Goal: Task Accomplishment & Management: Manage account settings

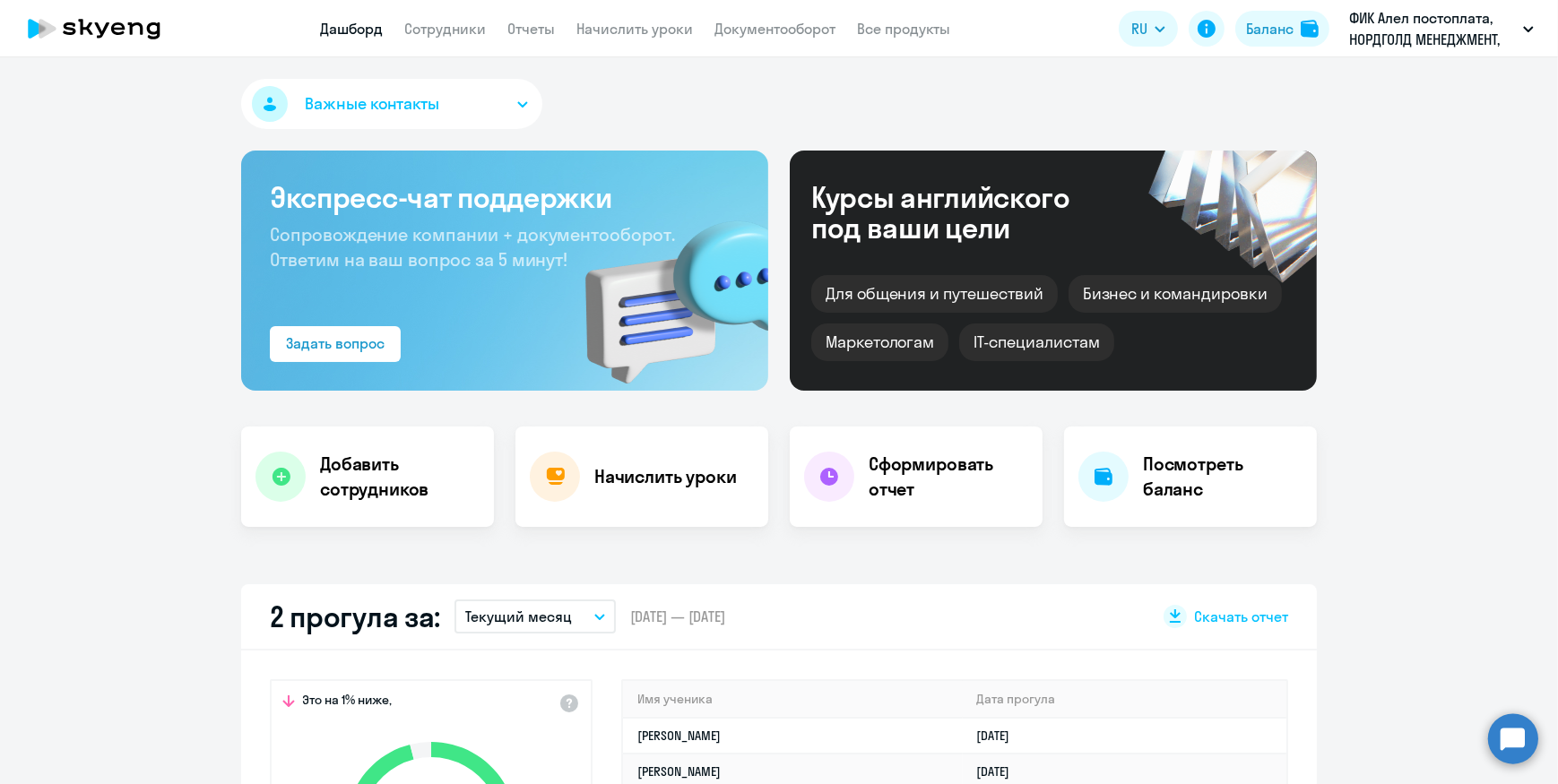
scroll to position [244, 0]
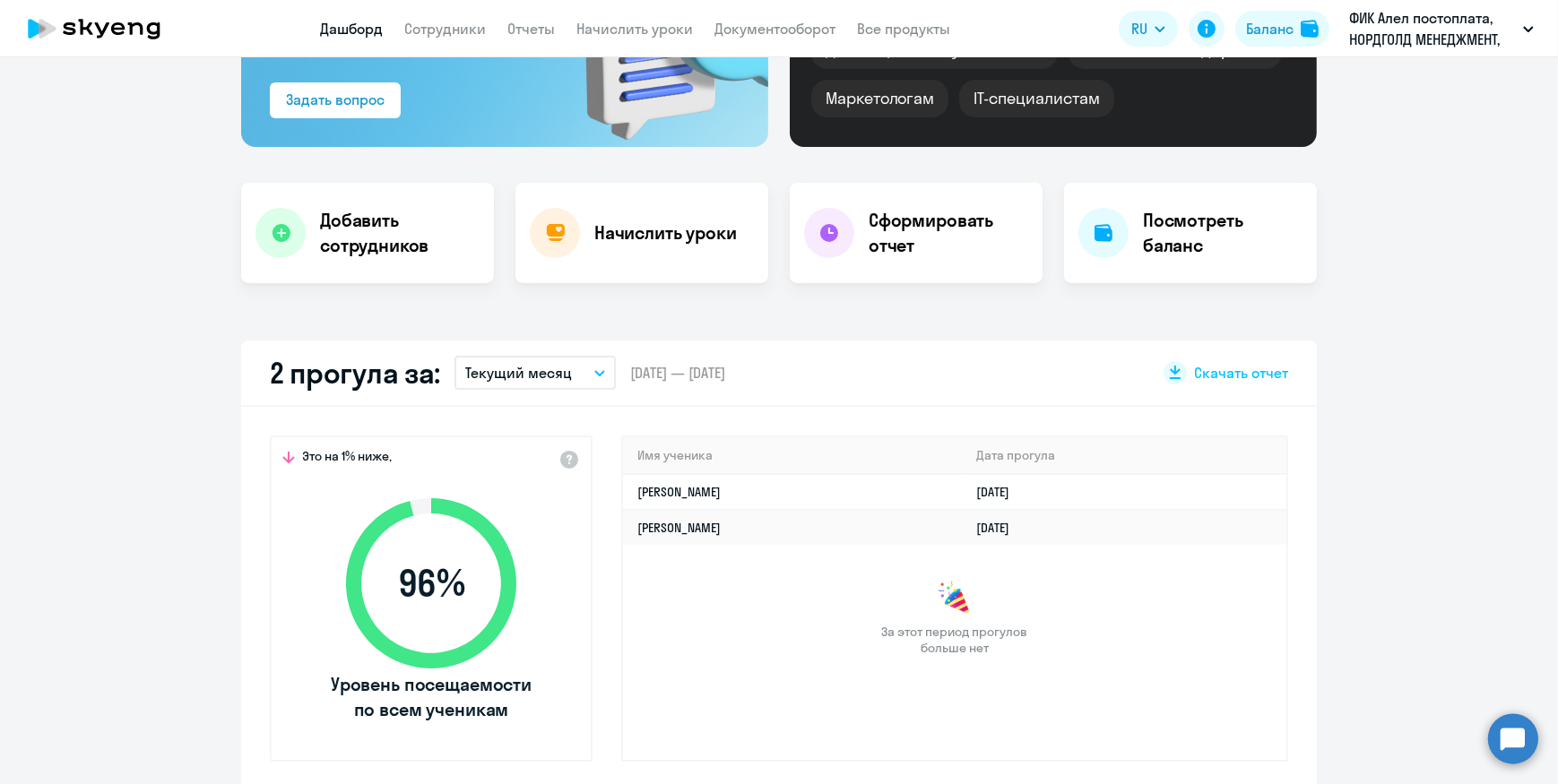
select select "30"
click at [678, 243] on h4 "Начислить уроки" at bounding box center [665, 233] width 142 height 25
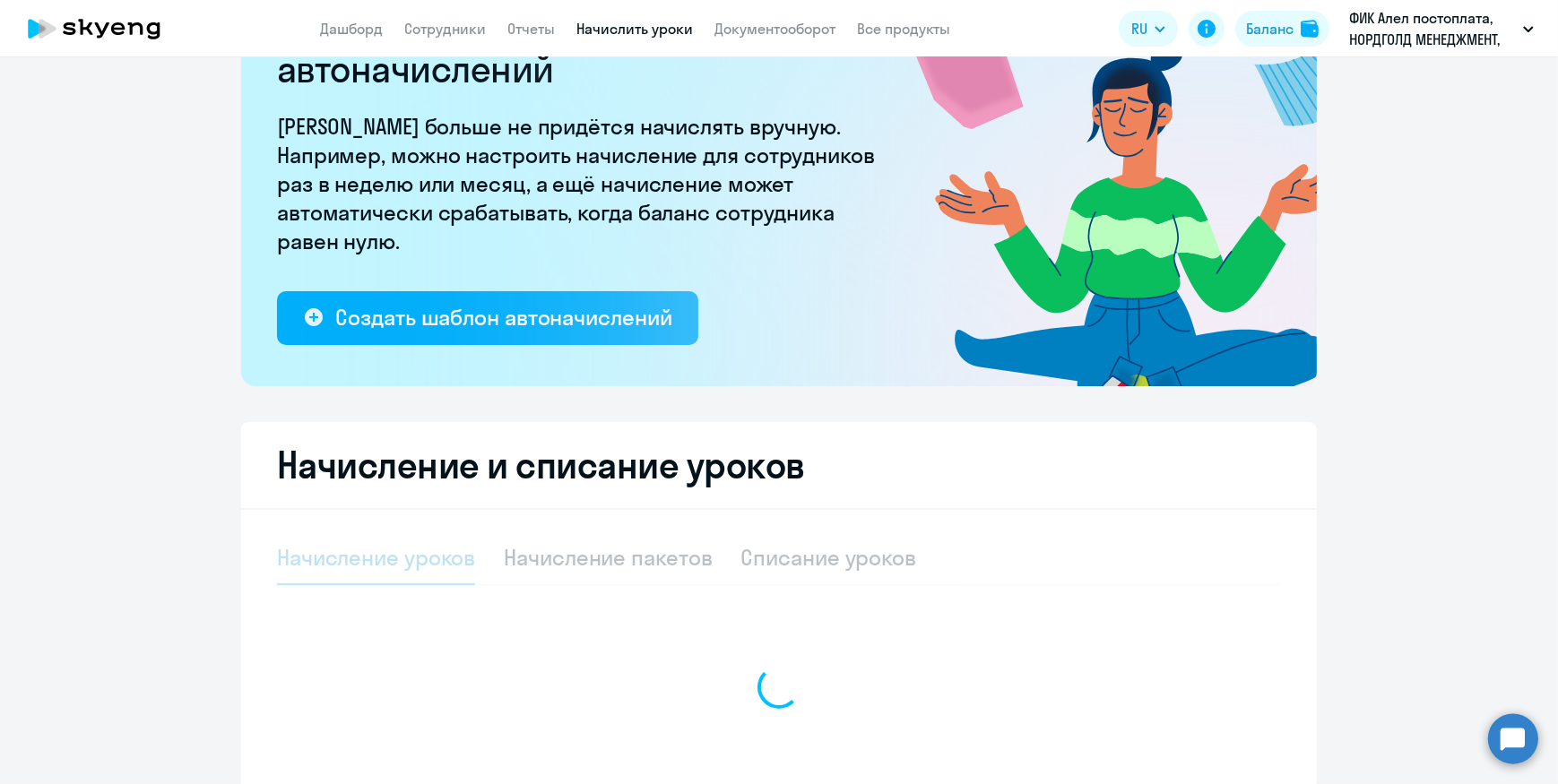
select select "10"
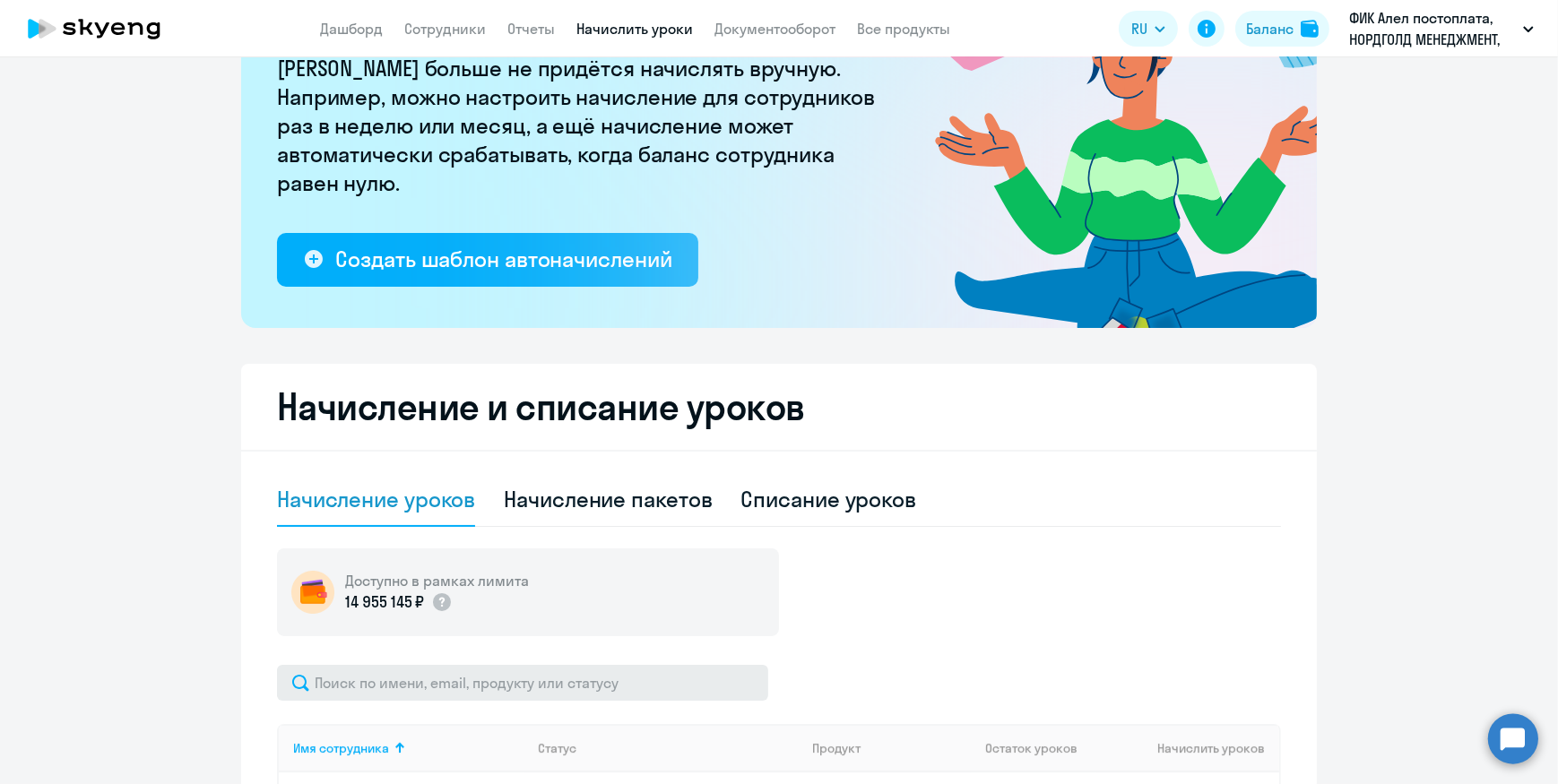
scroll to position [441, 0]
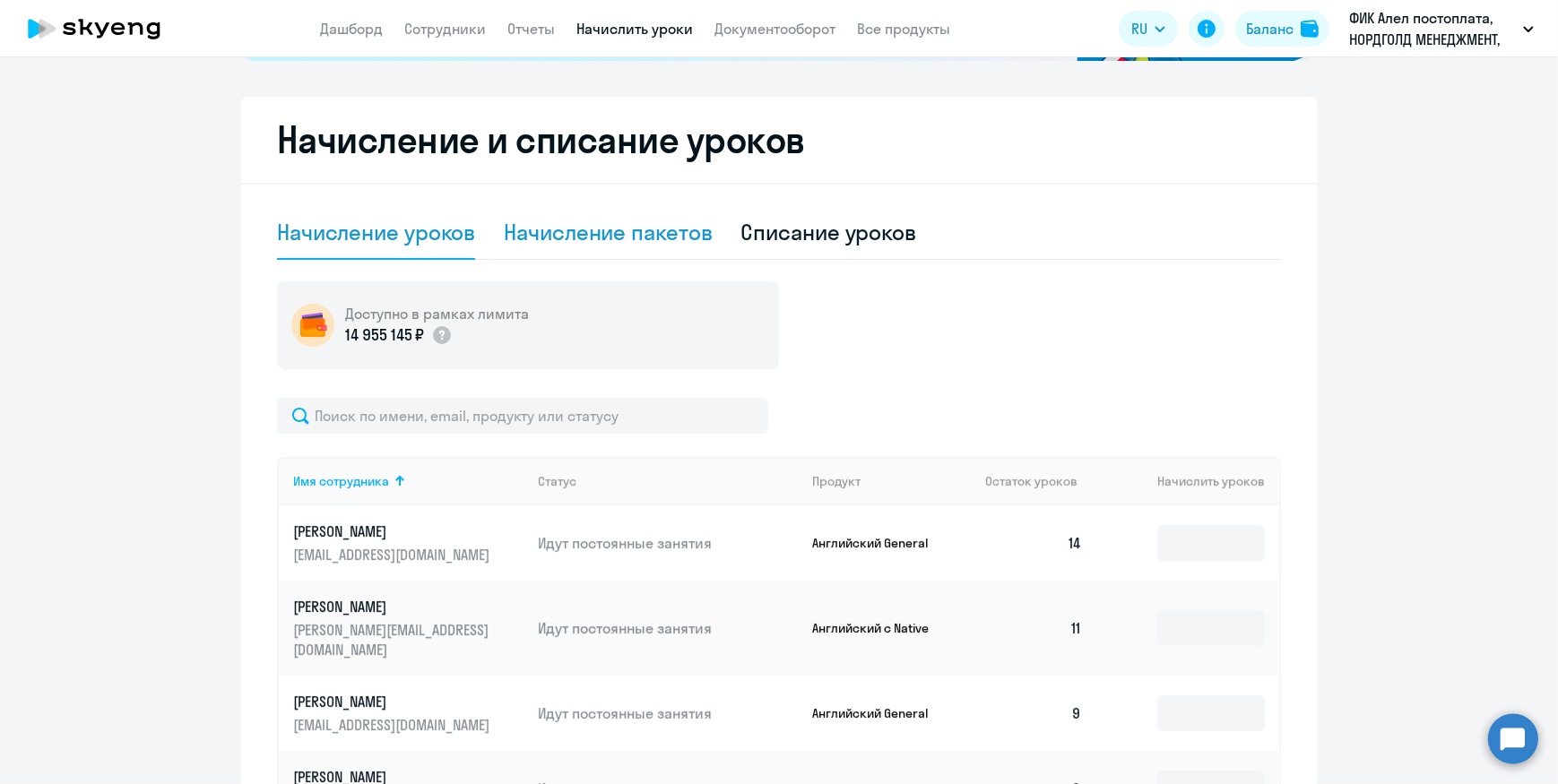
click at [619, 248] on div "Начисление пакетов" at bounding box center [607, 232] width 208 height 54
select select "10"
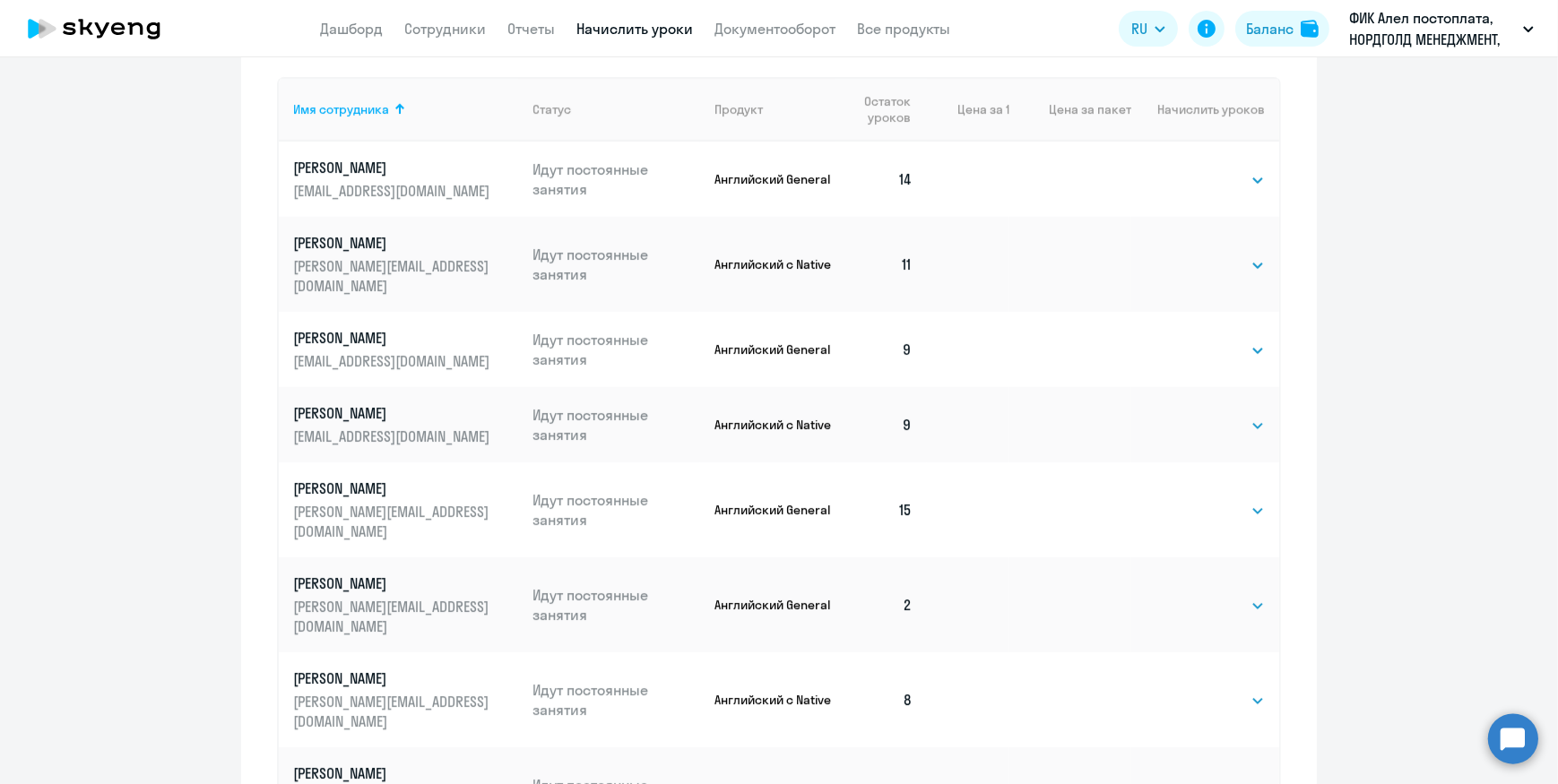
scroll to position [930, 0]
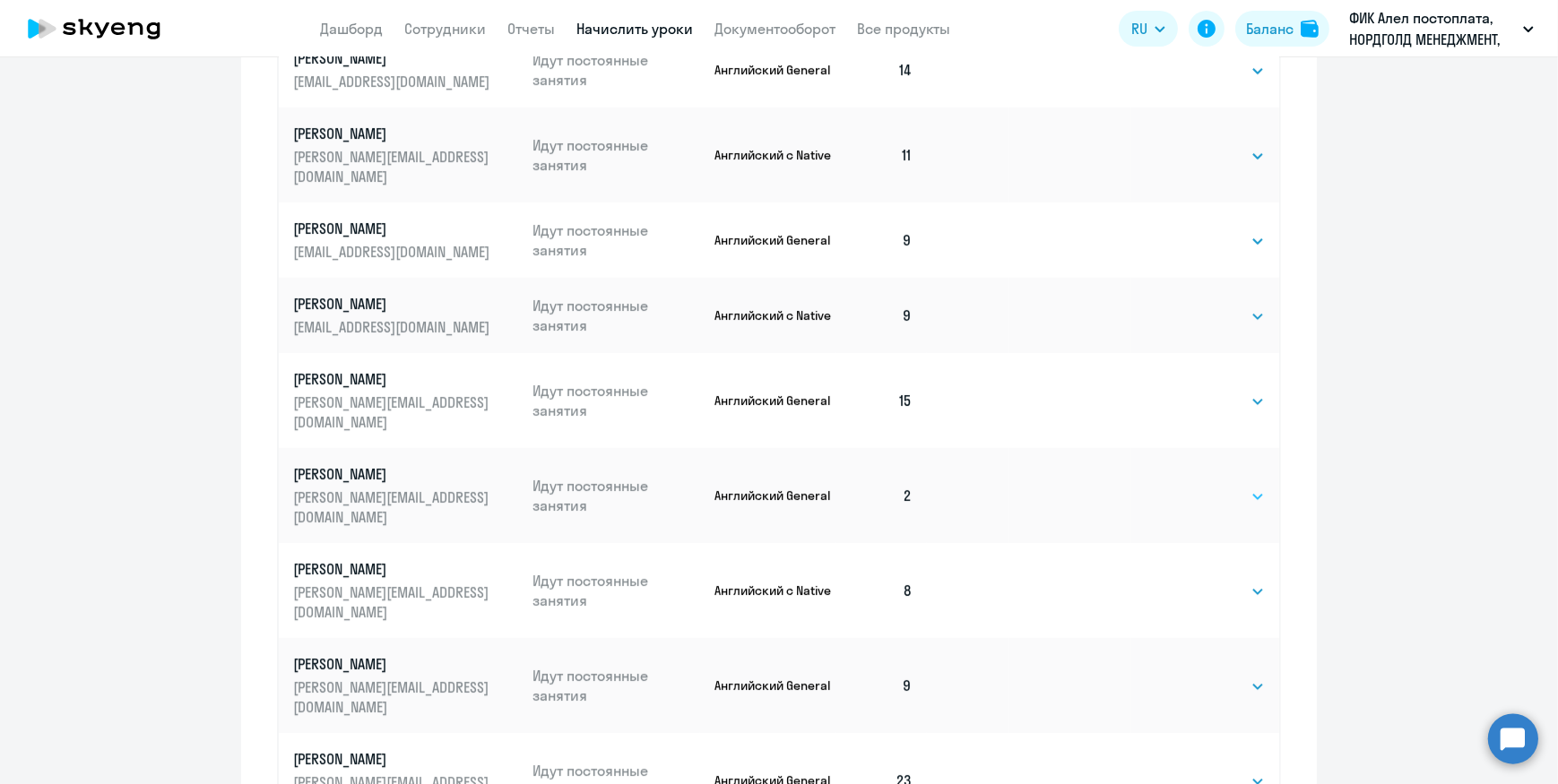
click at [1228, 486] on select "Выбрать 4 8 16 32 64" at bounding box center [1227, 496] width 73 height 21
click at [963, 448] on td at bounding box center [968, 494] width 83 height 95
click at [1191, 486] on select "Выбрать 4 8 16 32 64" at bounding box center [1227, 496] width 73 height 21
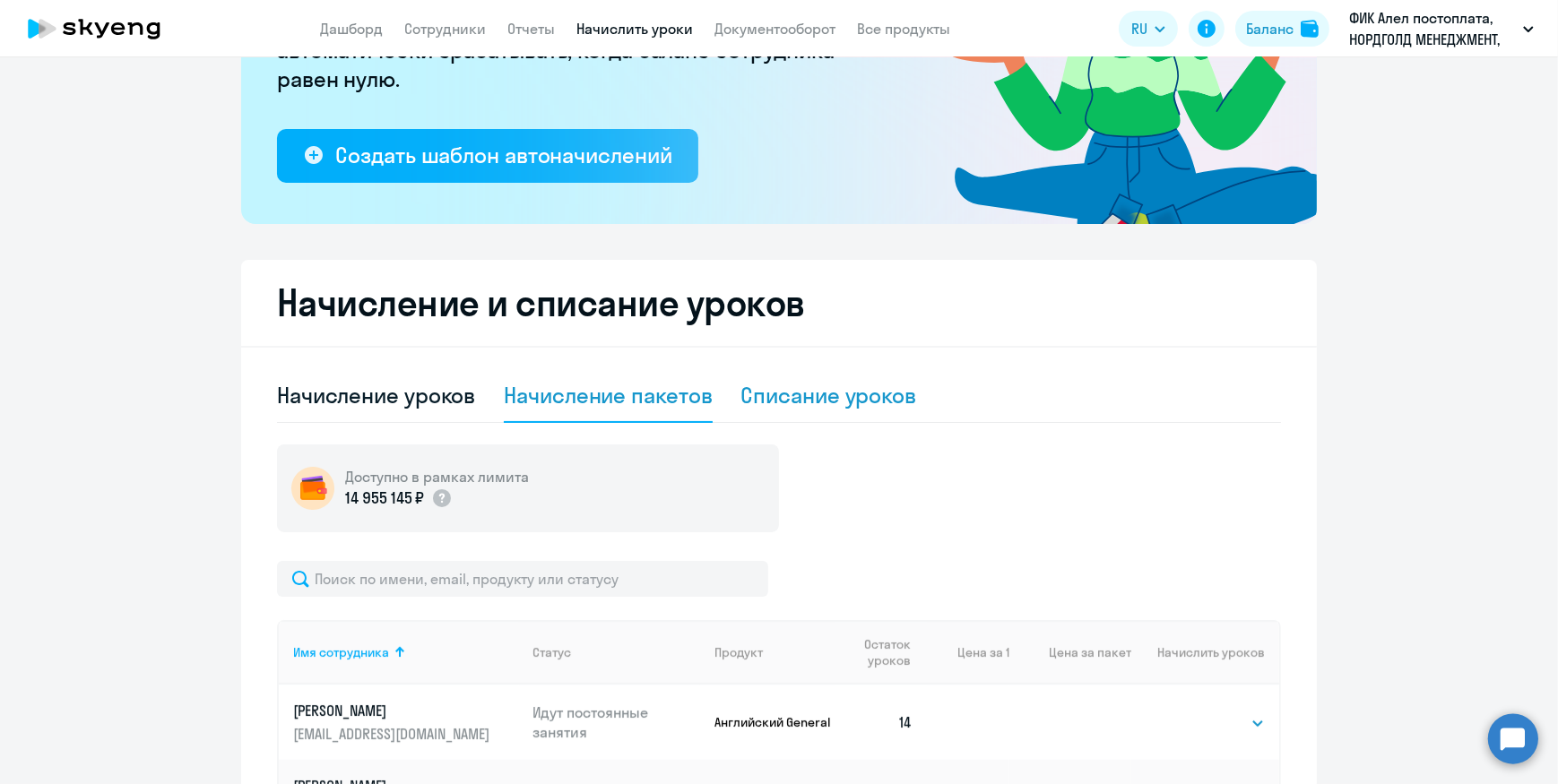
click at [779, 389] on div "Списание уроков" at bounding box center [829, 394] width 176 height 28
select select "10"
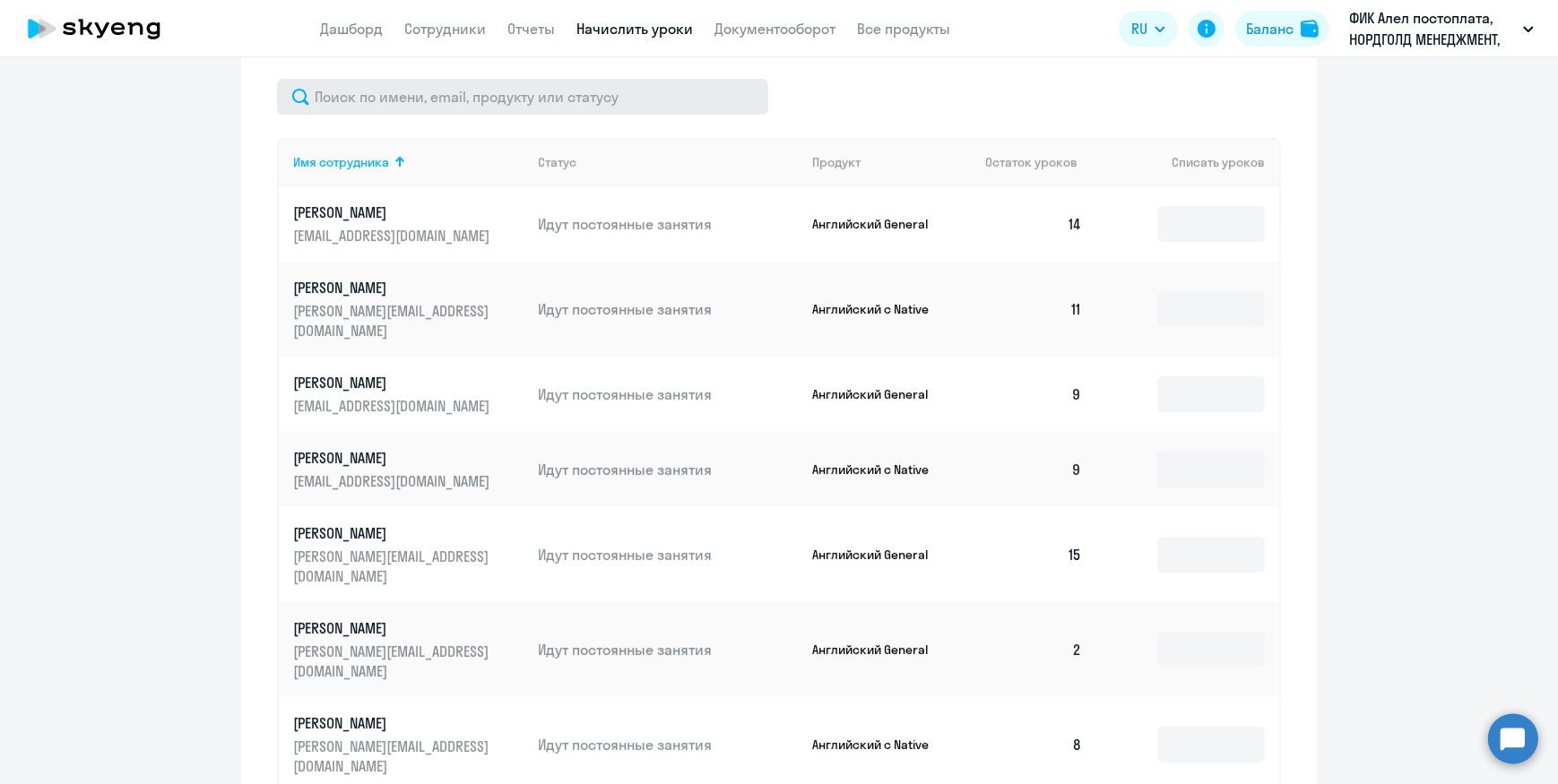
scroll to position [686, 0]
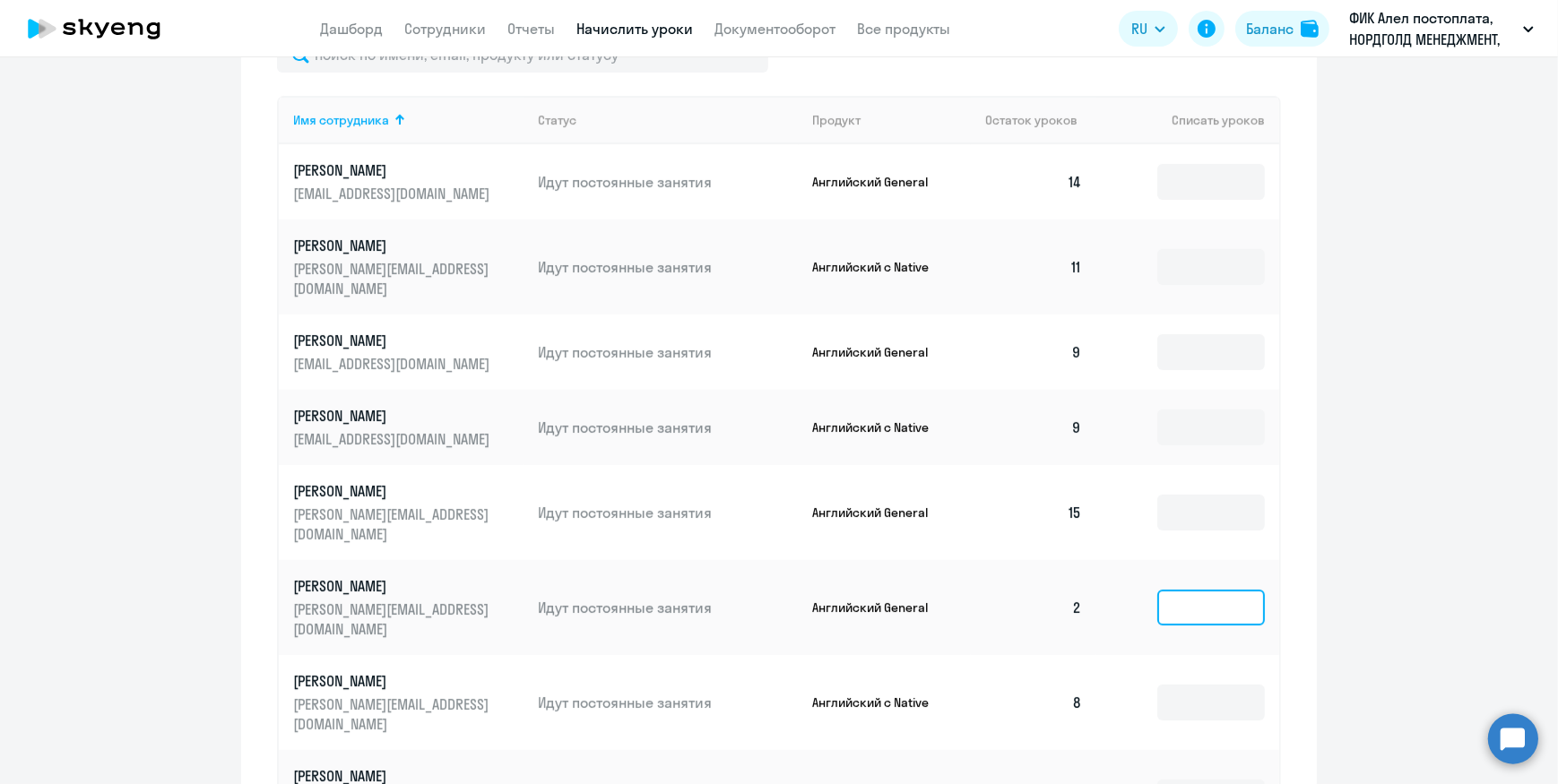
click at [1165, 589] on input at bounding box center [1211, 607] width 107 height 36
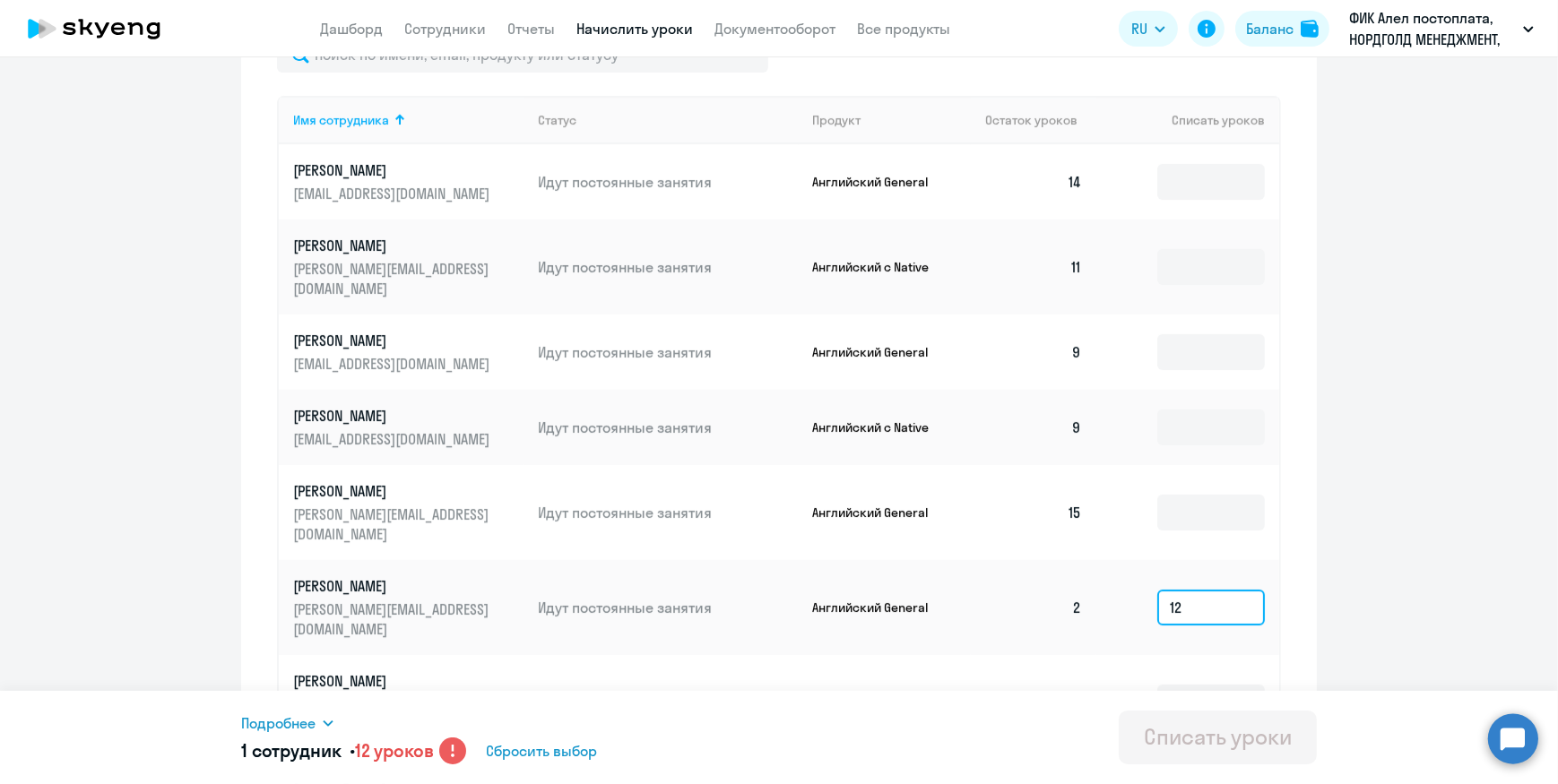
type input "1"
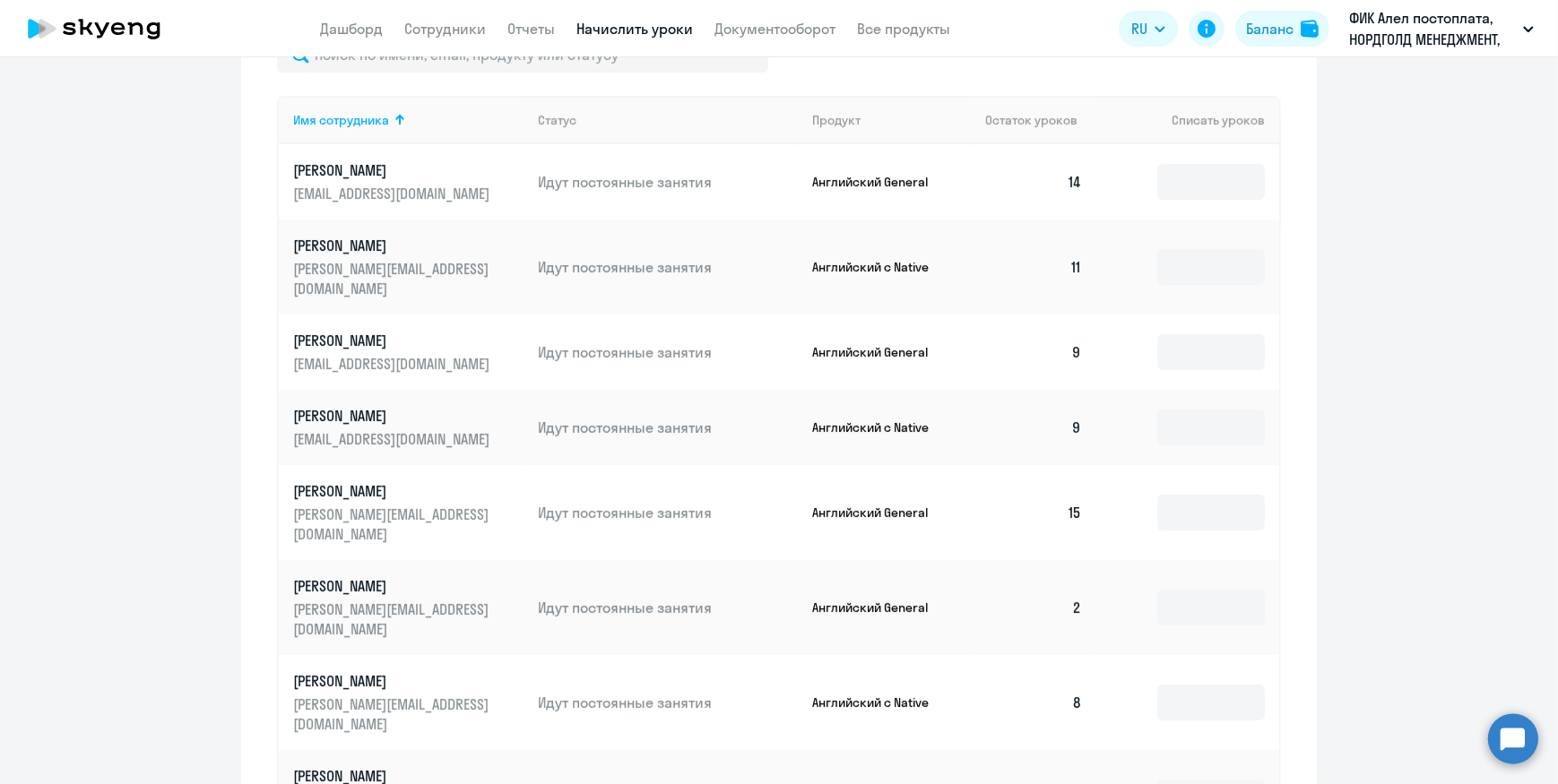
click at [390, 576] on p "[PERSON_NAME]" at bounding box center [393, 586] width 201 height 20
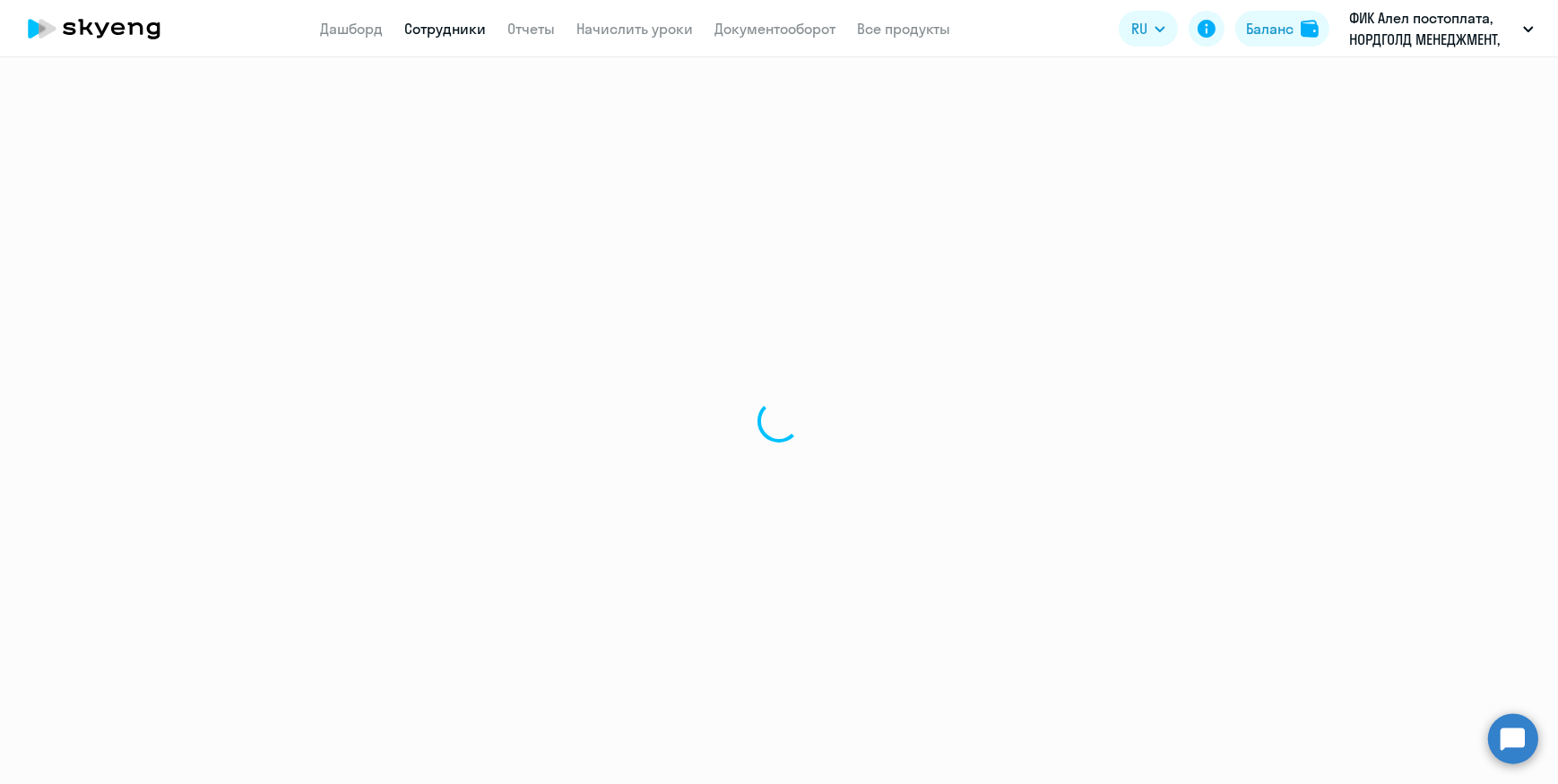
select select "english"
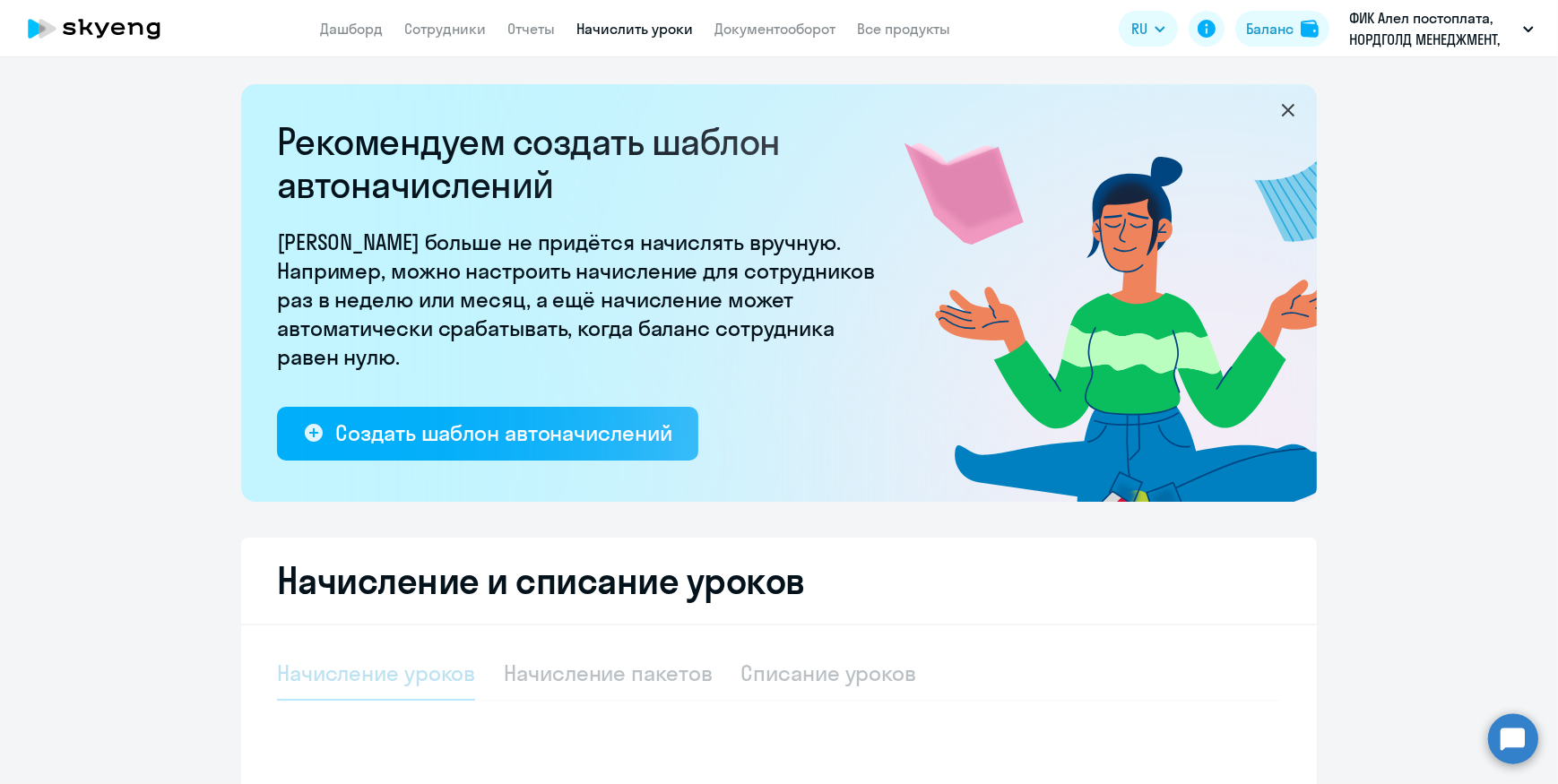
select select "10"
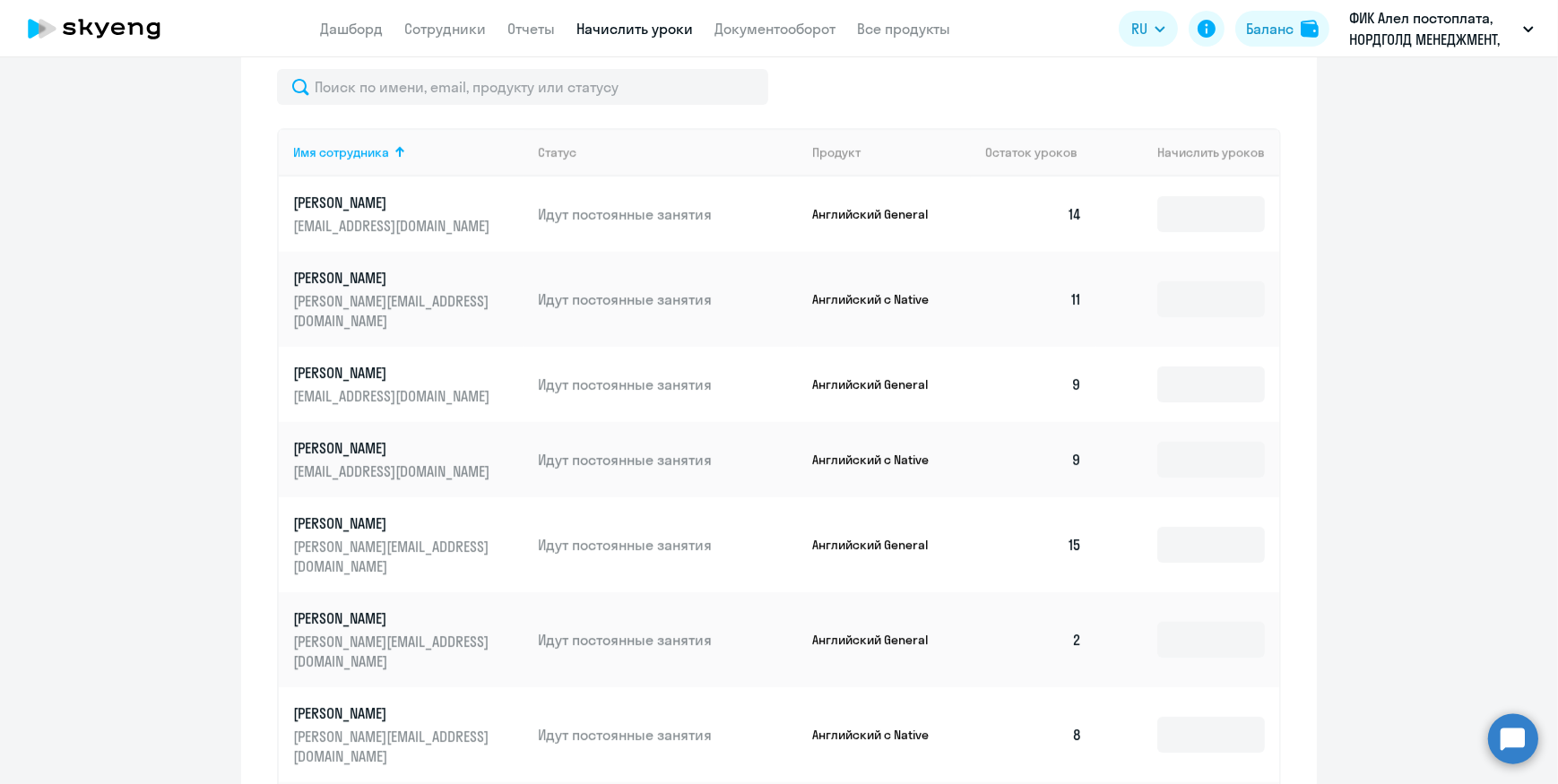
scroll to position [814, 0]
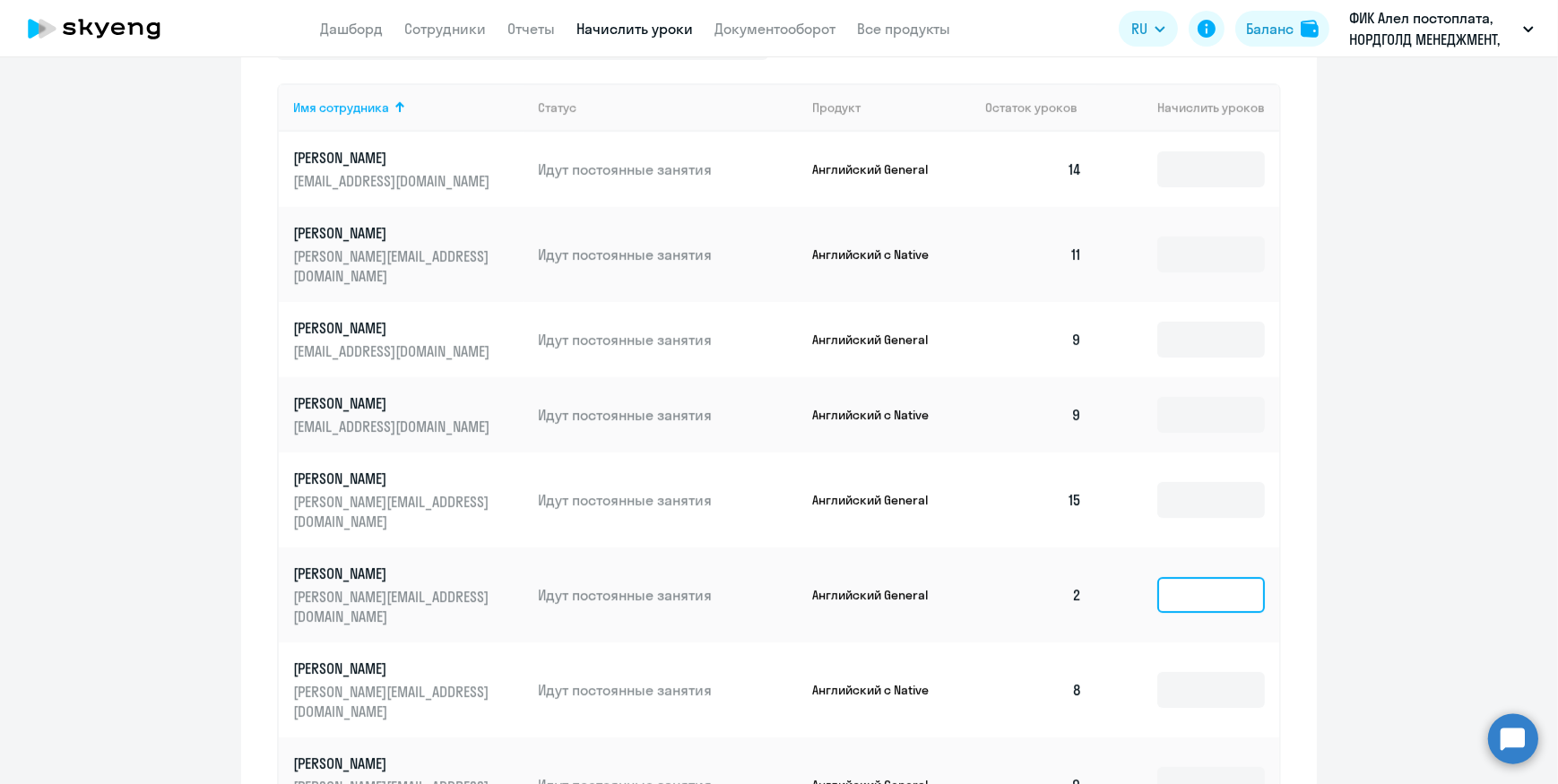
click at [1194, 577] on input at bounding box center [1211, 595] width 107 height 36
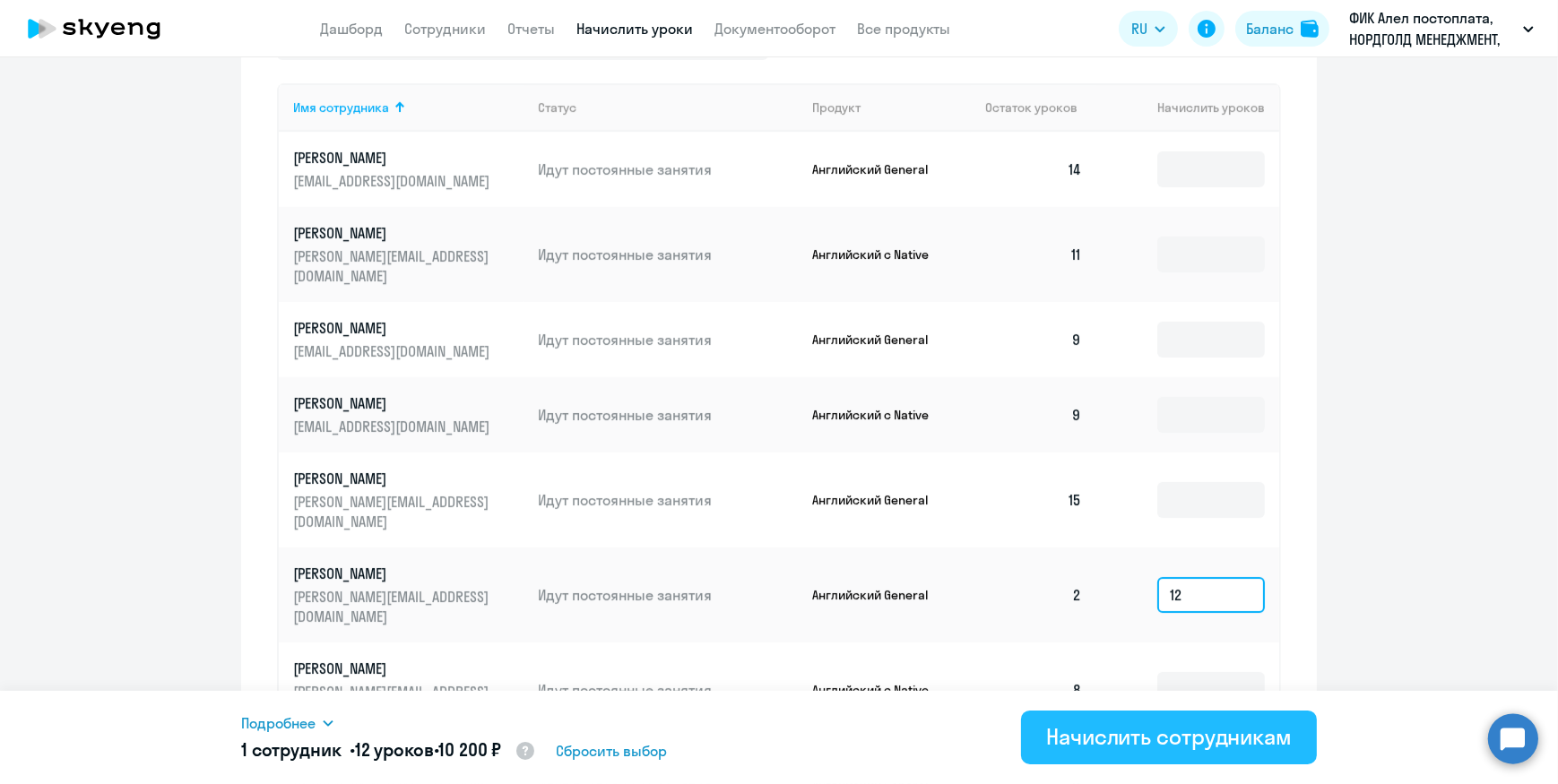
type input "12"
click at [1108, 734] on div "Начислить сотрудникам" at bounding box center [1169, 735] width 246 height 28
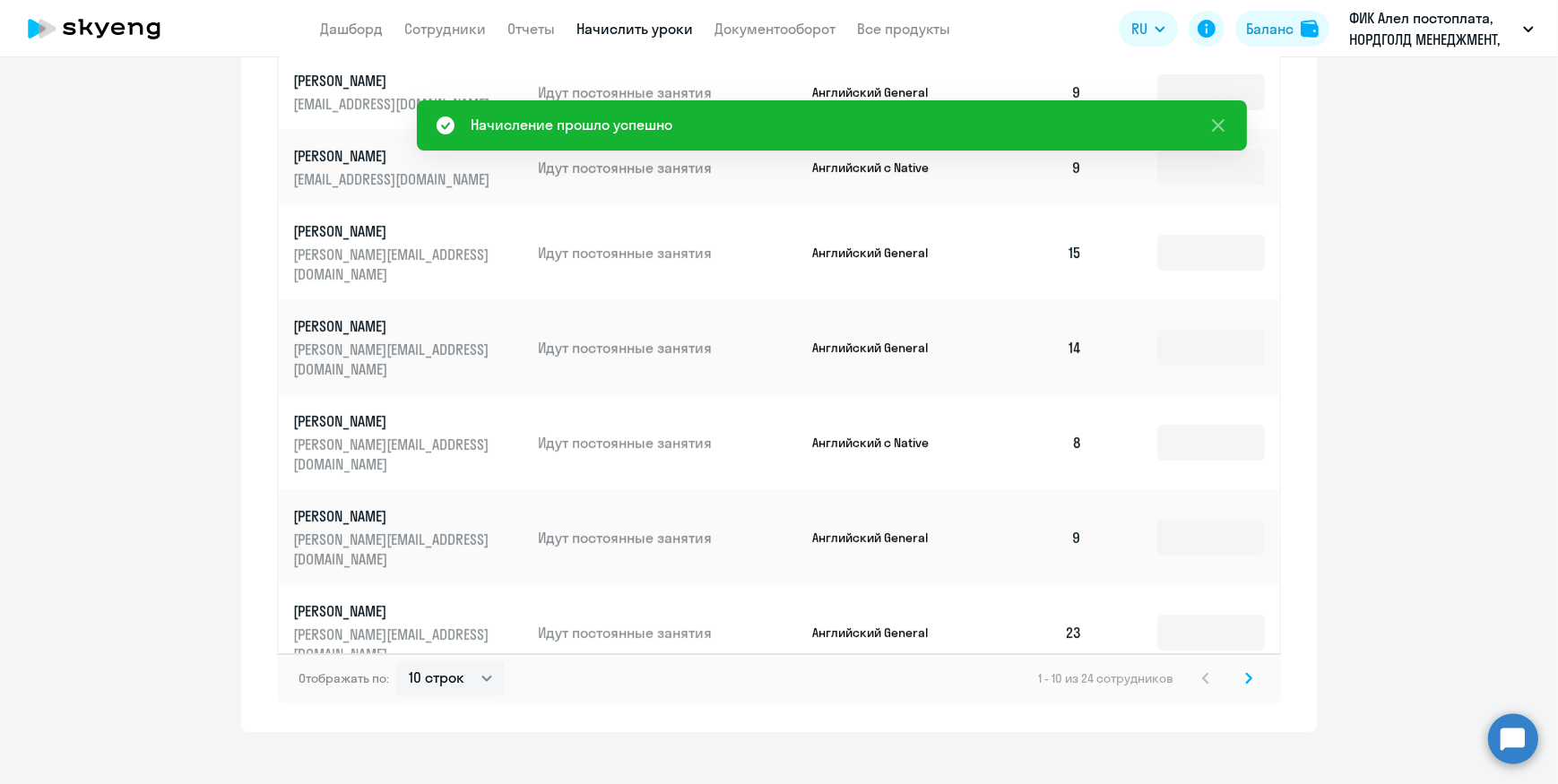
scroll to position [1065, 0]
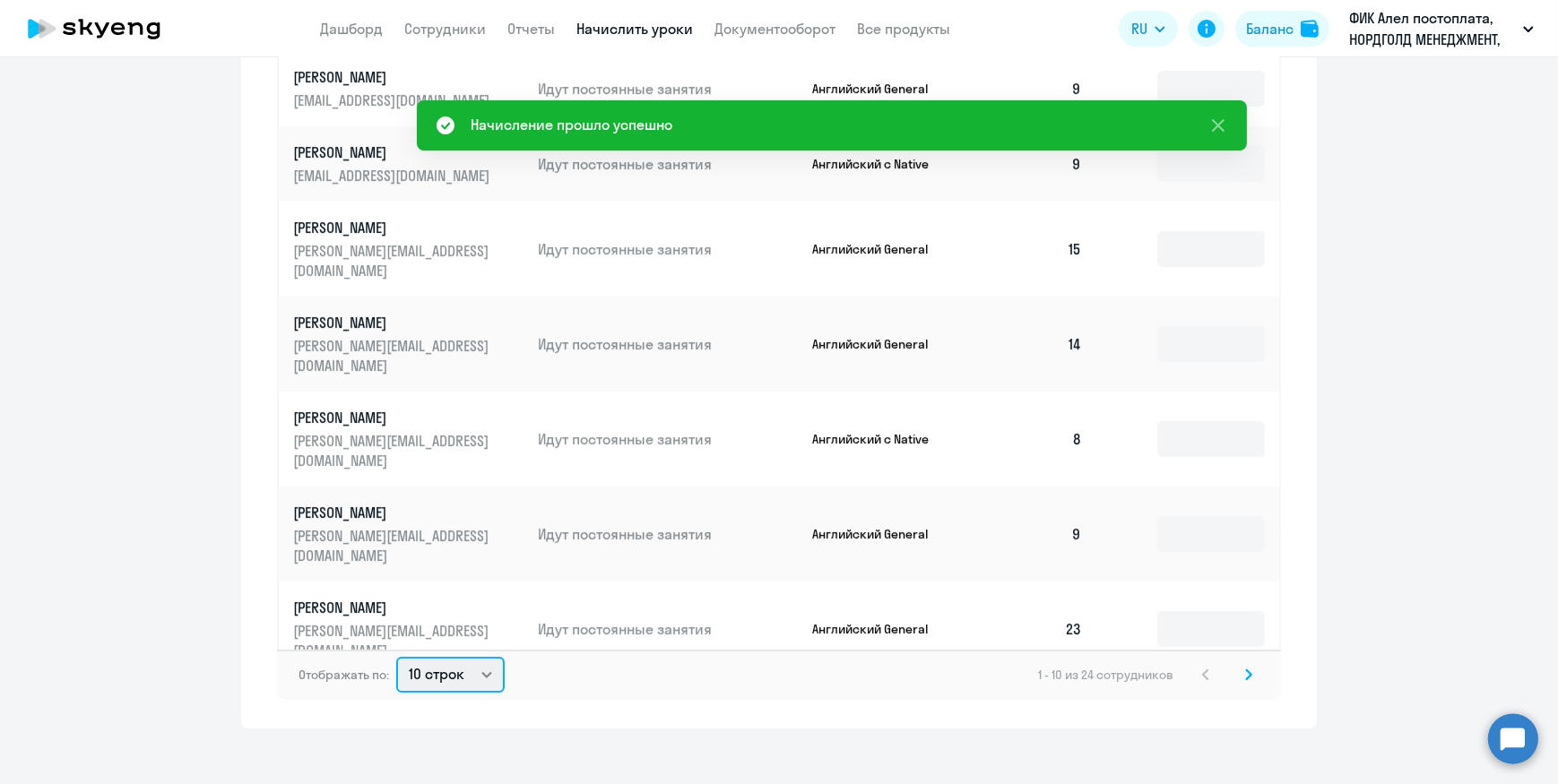
click at [477, 660] on select "10 строк 30 строк 50 строк" at bounding box center [450, 674] width 108 height 36
select select "50"
click at [396, 656] on select "10 строк 30 строк 50 строк" at bounding box center [450, 674] width 108 height 36
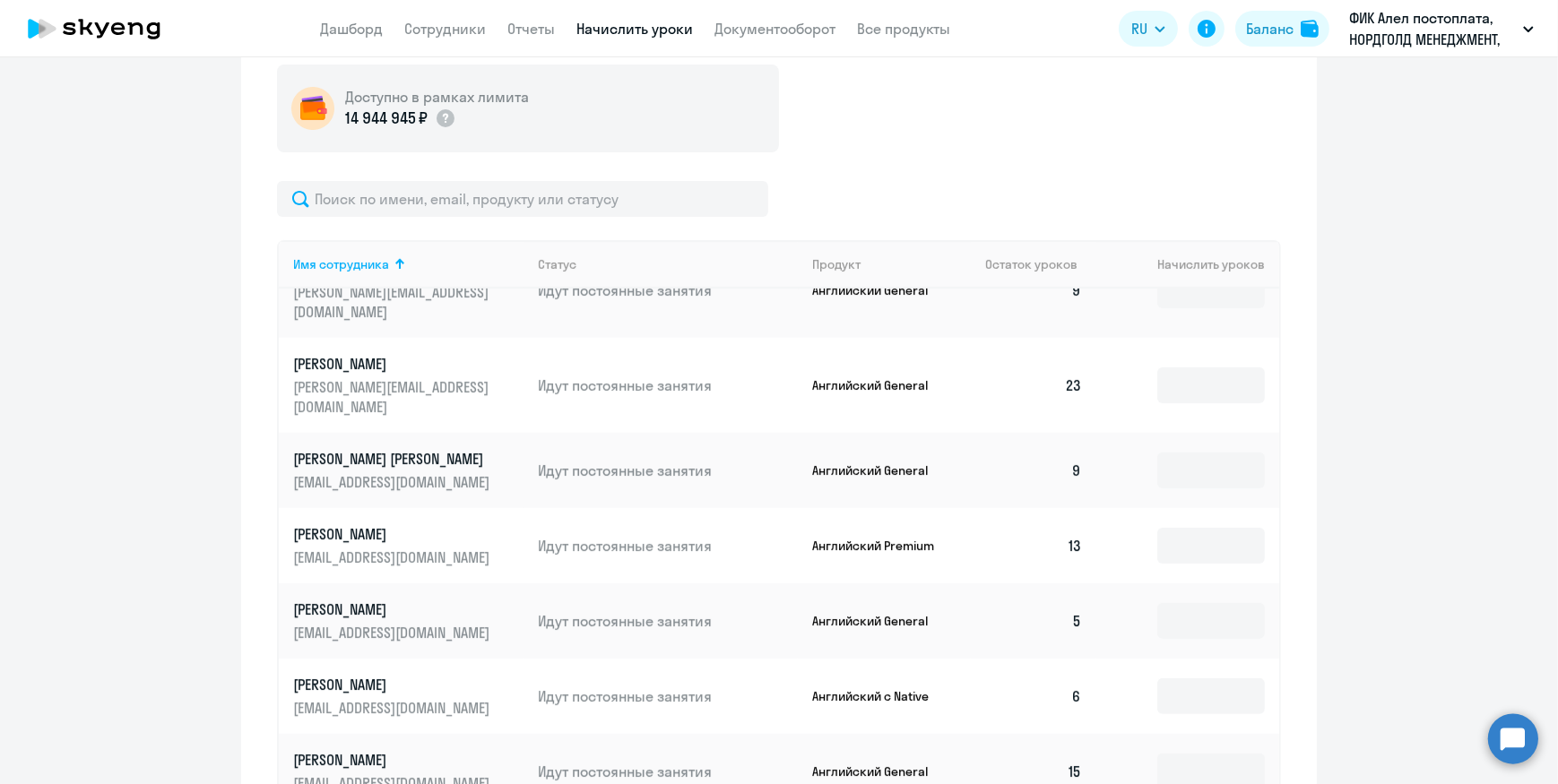
scroll to position [732, 0]
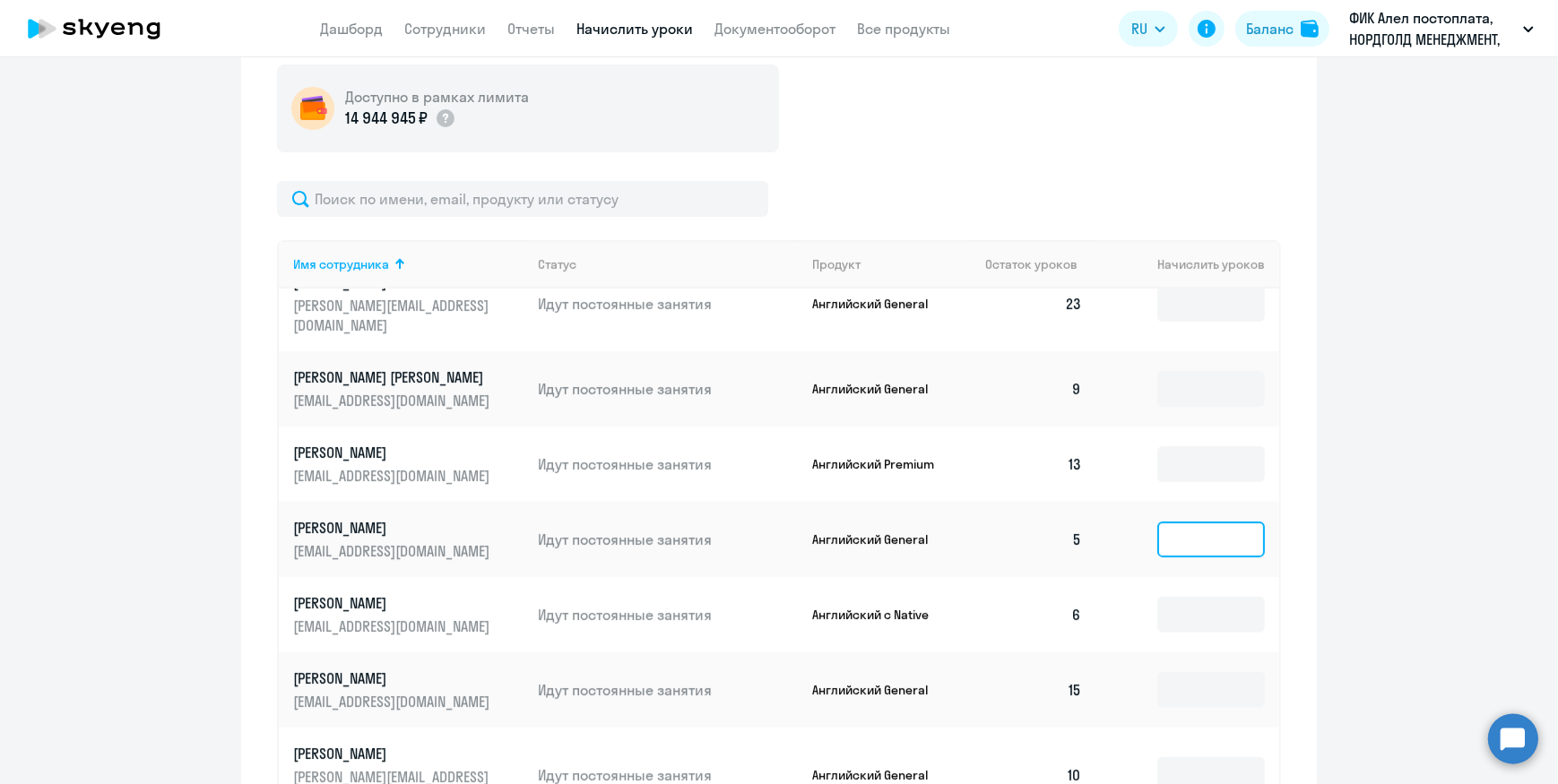
click at [1174, 522] on input at bounding box center [1211, 539] width 107 height 36
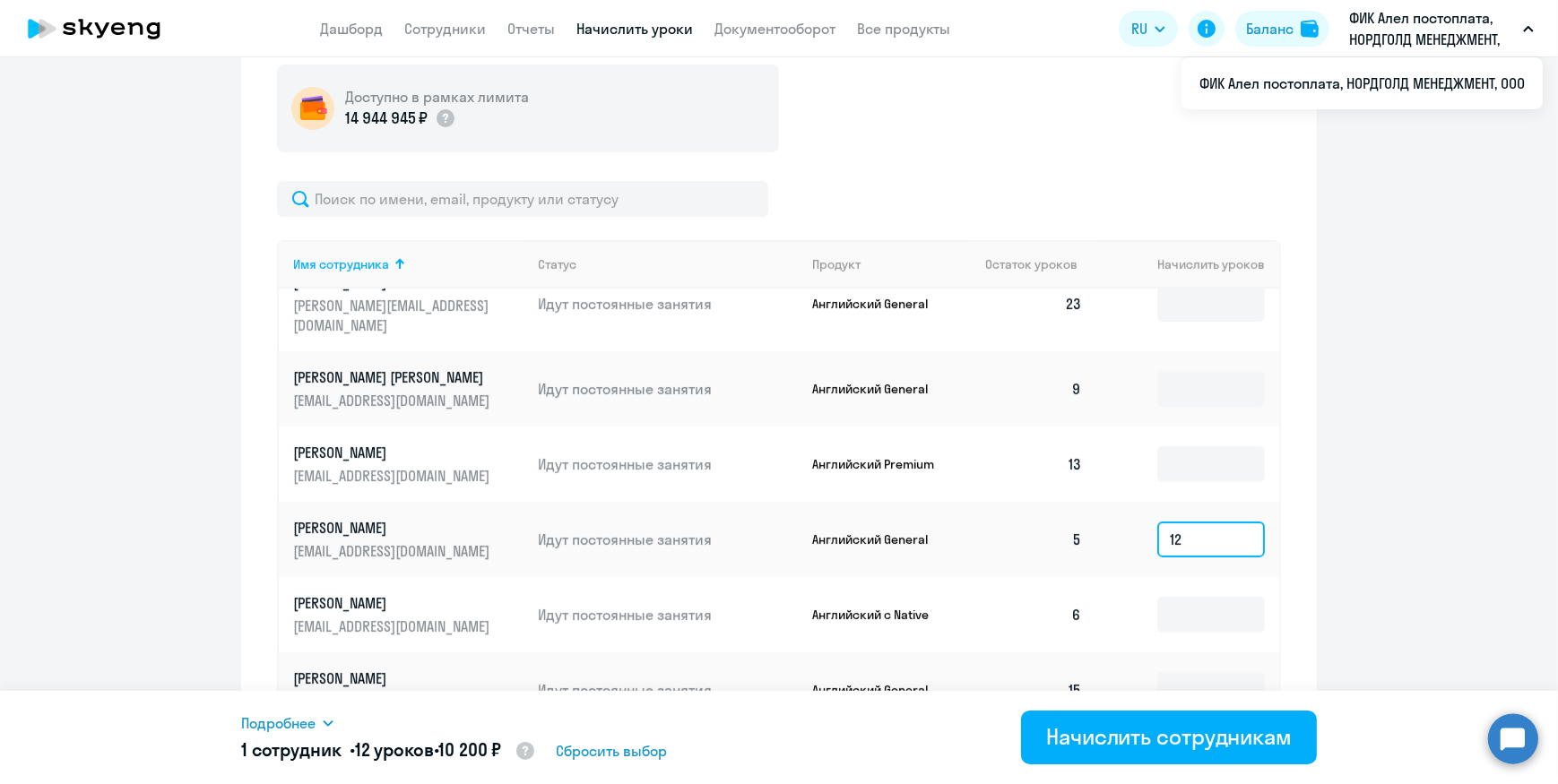
type input "1"
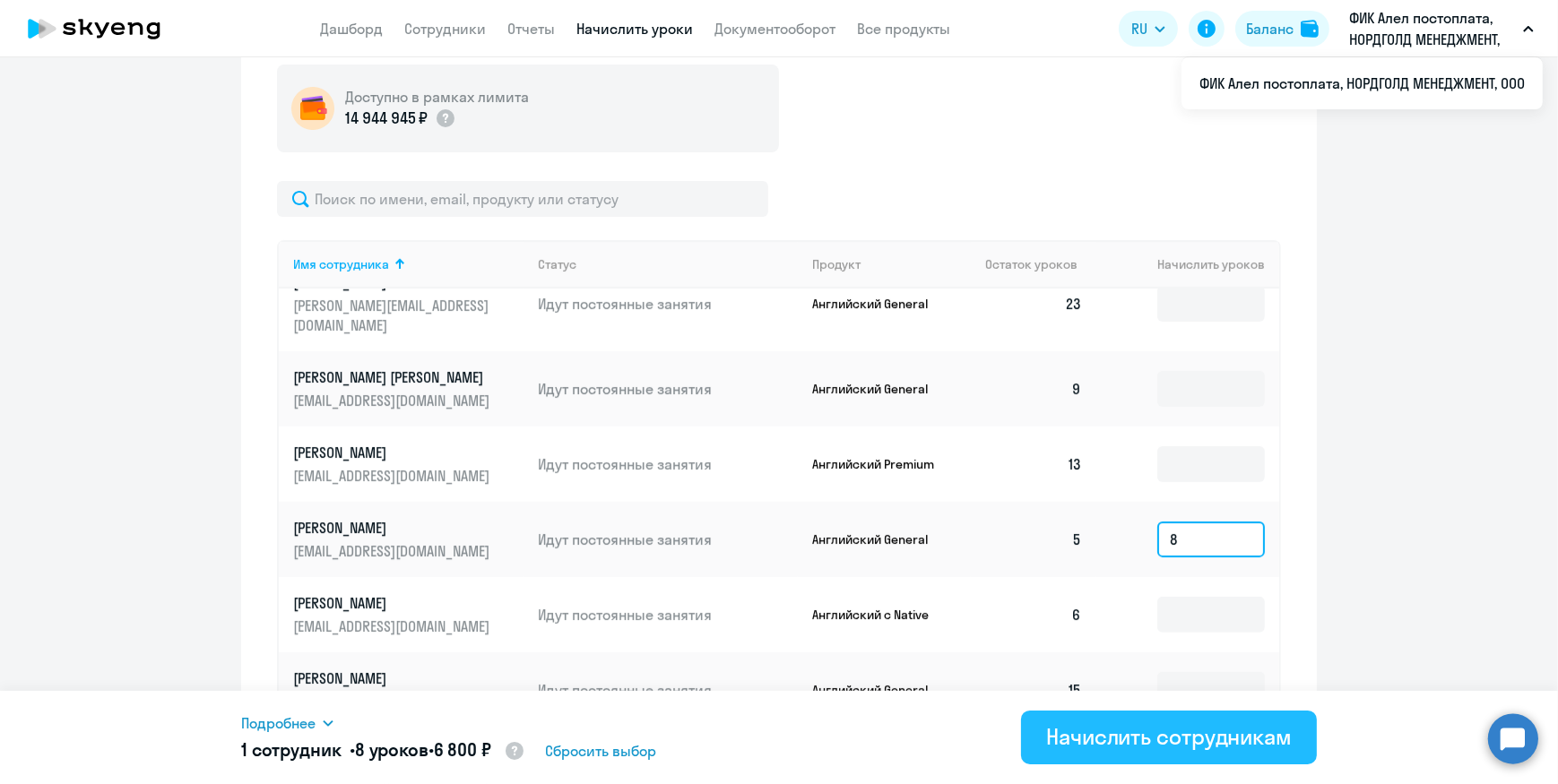
type input "8"
click at [1145, 731] on div "Начислить сотрудникам" at bounding box center [1169, 735] width 246 height 28
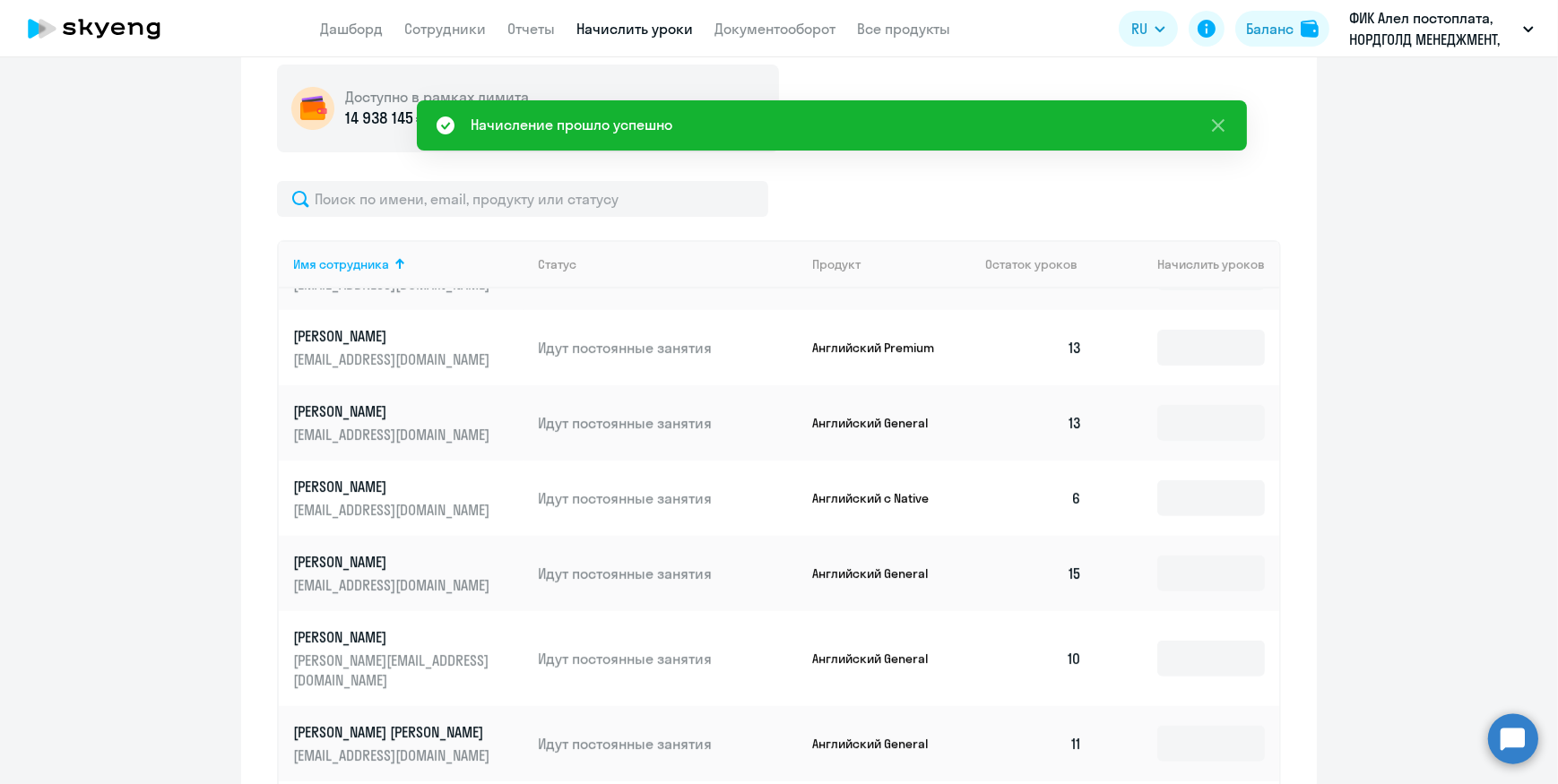
scroll to position [896, 0]
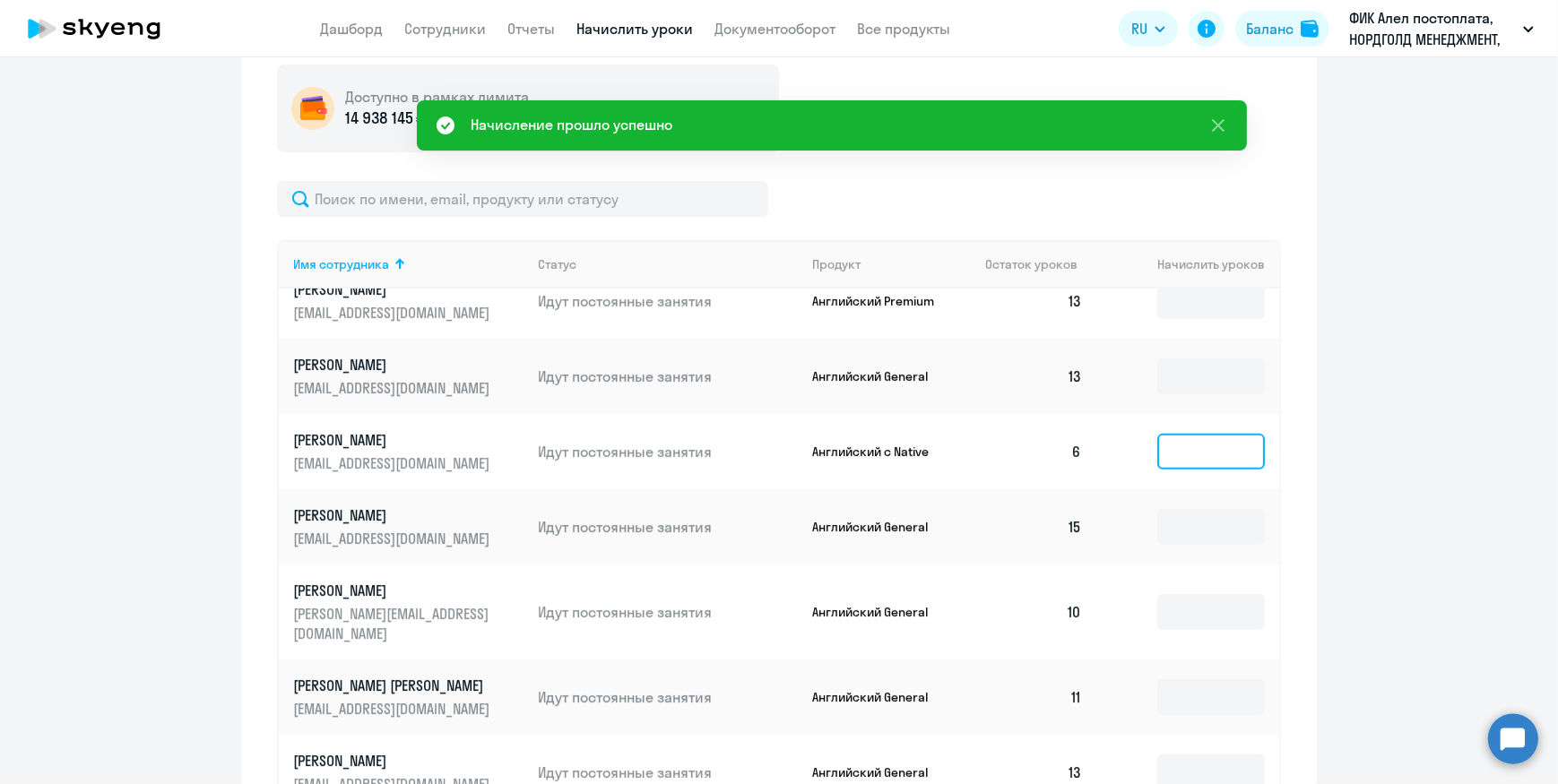
click at [1172, 434] on input at bounding box center [1211, 451] width 107 height 36
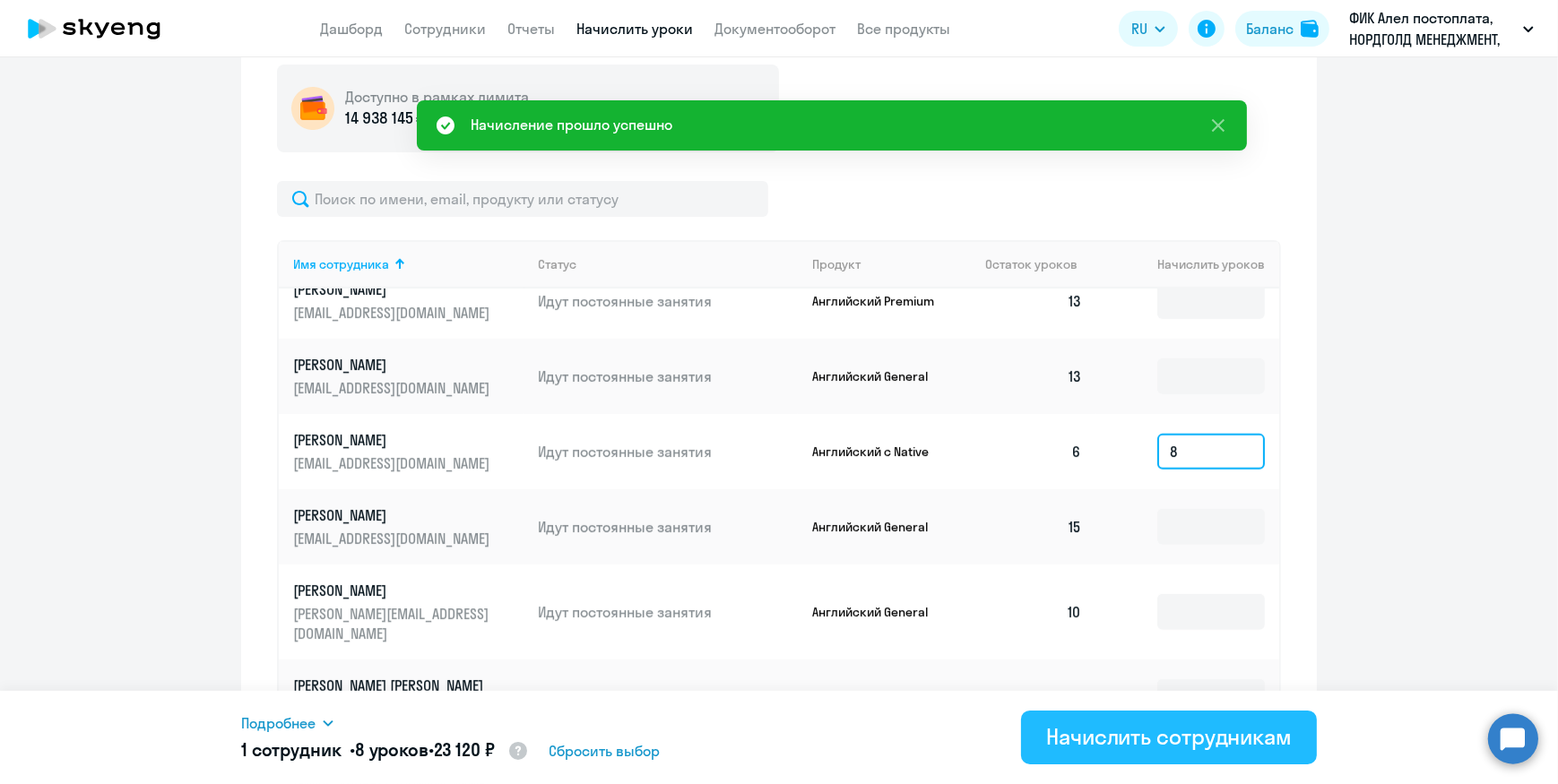
type input "8"
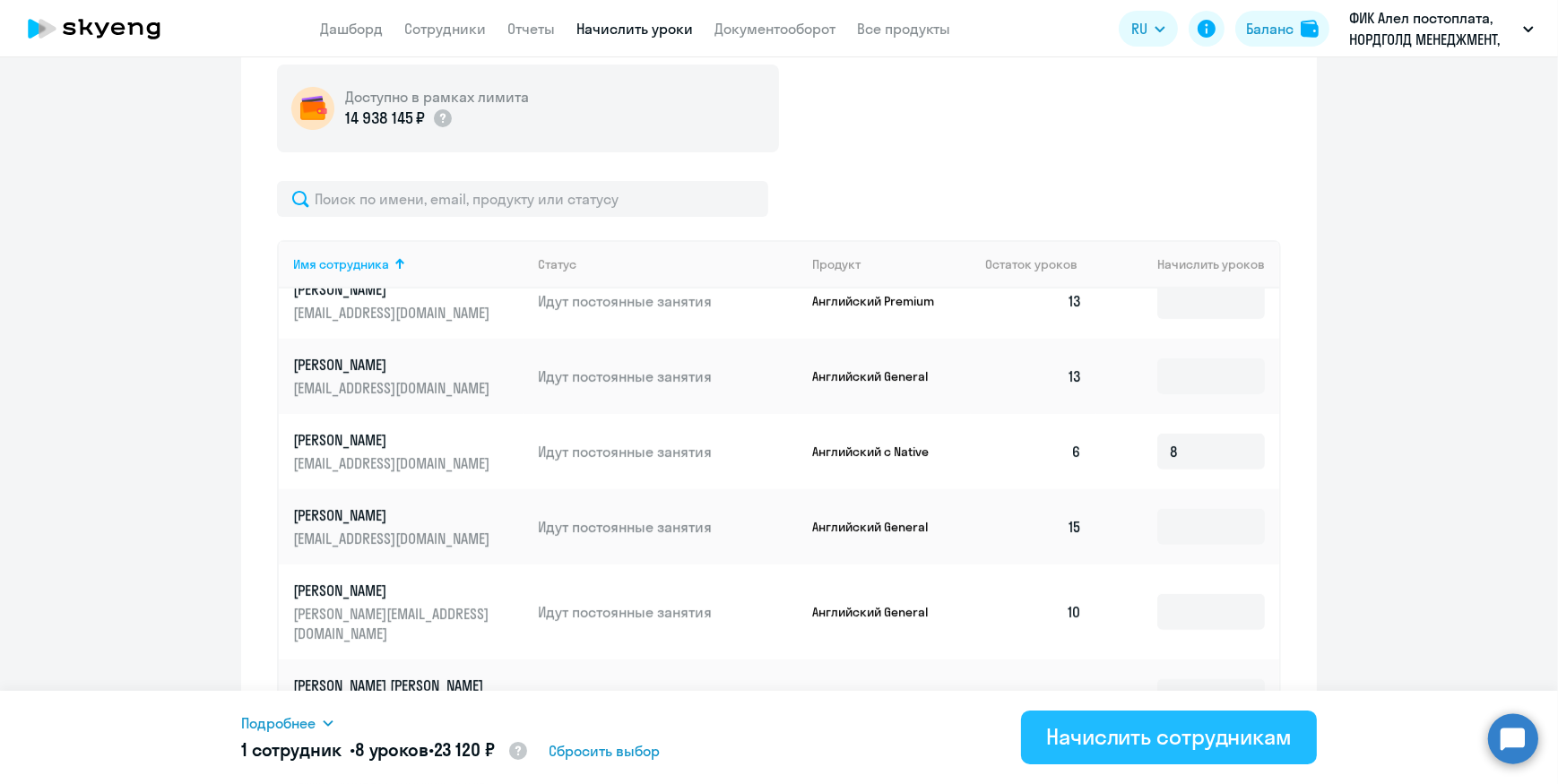
click at [1120, 743] on div "Начислить сотрудникам" at bounding box center [1169, 735] width 246 height 28
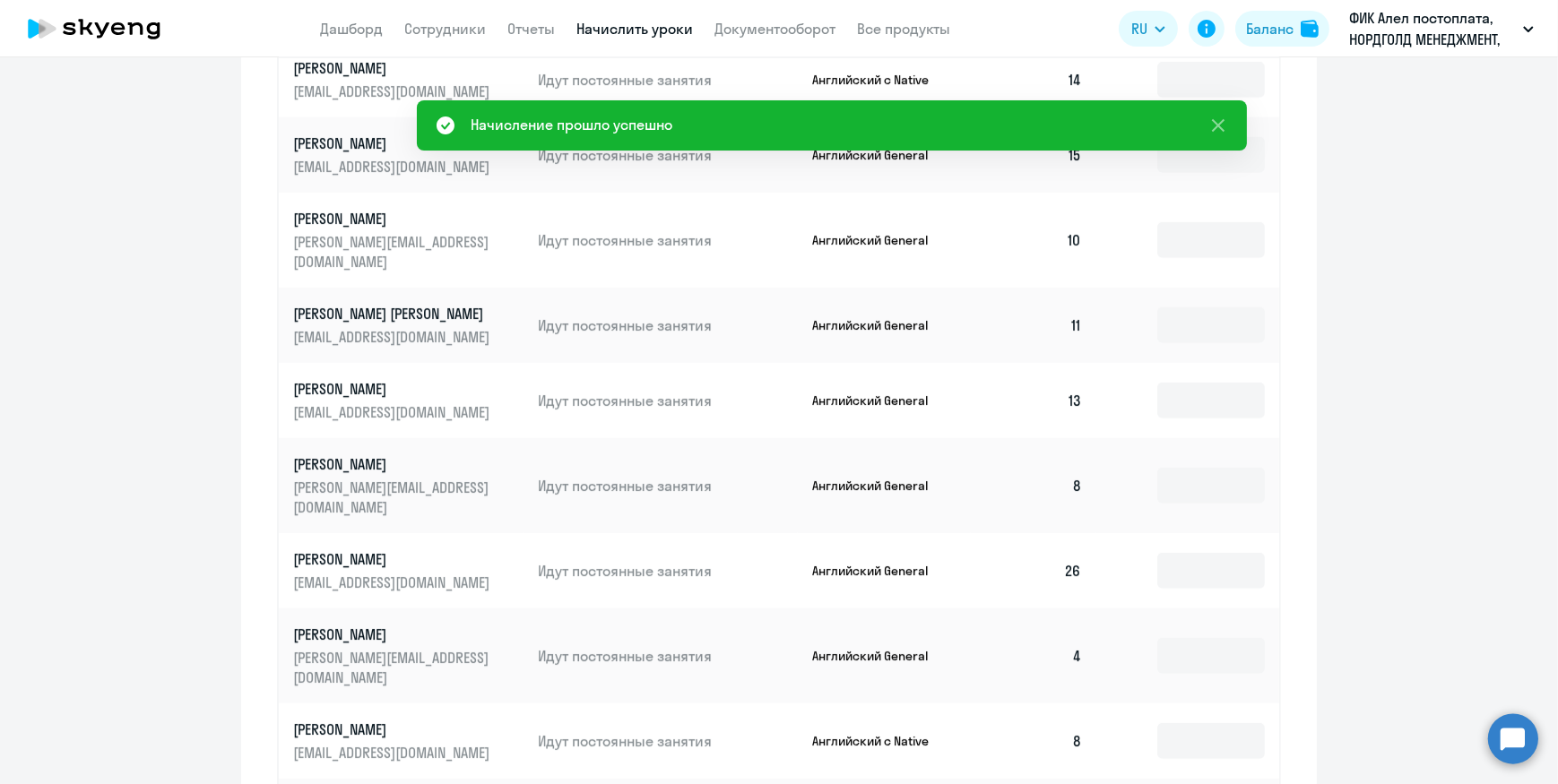
scroll to position [902, 0]
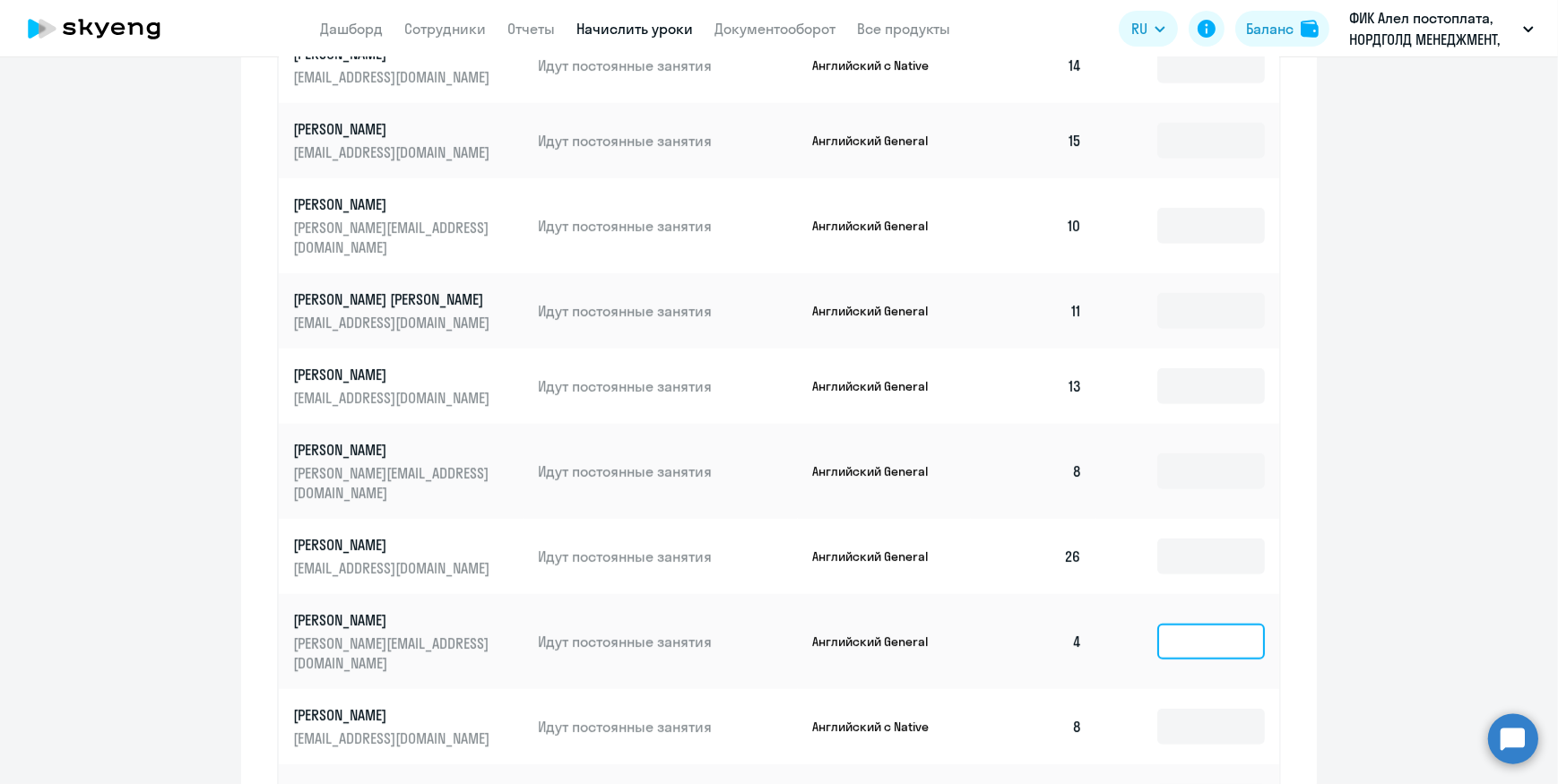
click at [1175, 623] on input at bounding box center [1211, 641] width 107 height 36
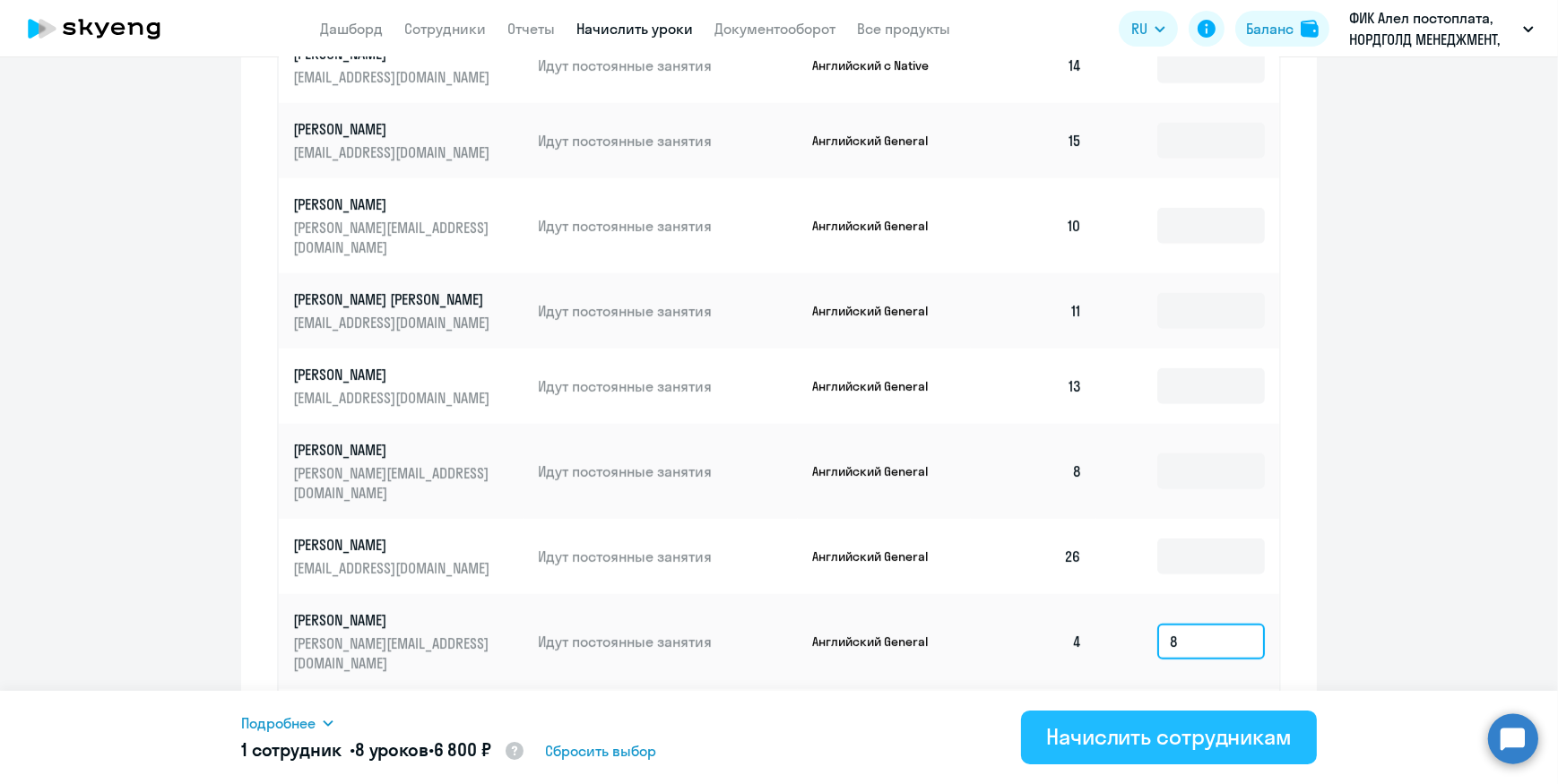
type input "8"
click at [1105, 739] on div "Начислить сотрудникам" at bounding box center [1169, 735] width 246 height 28
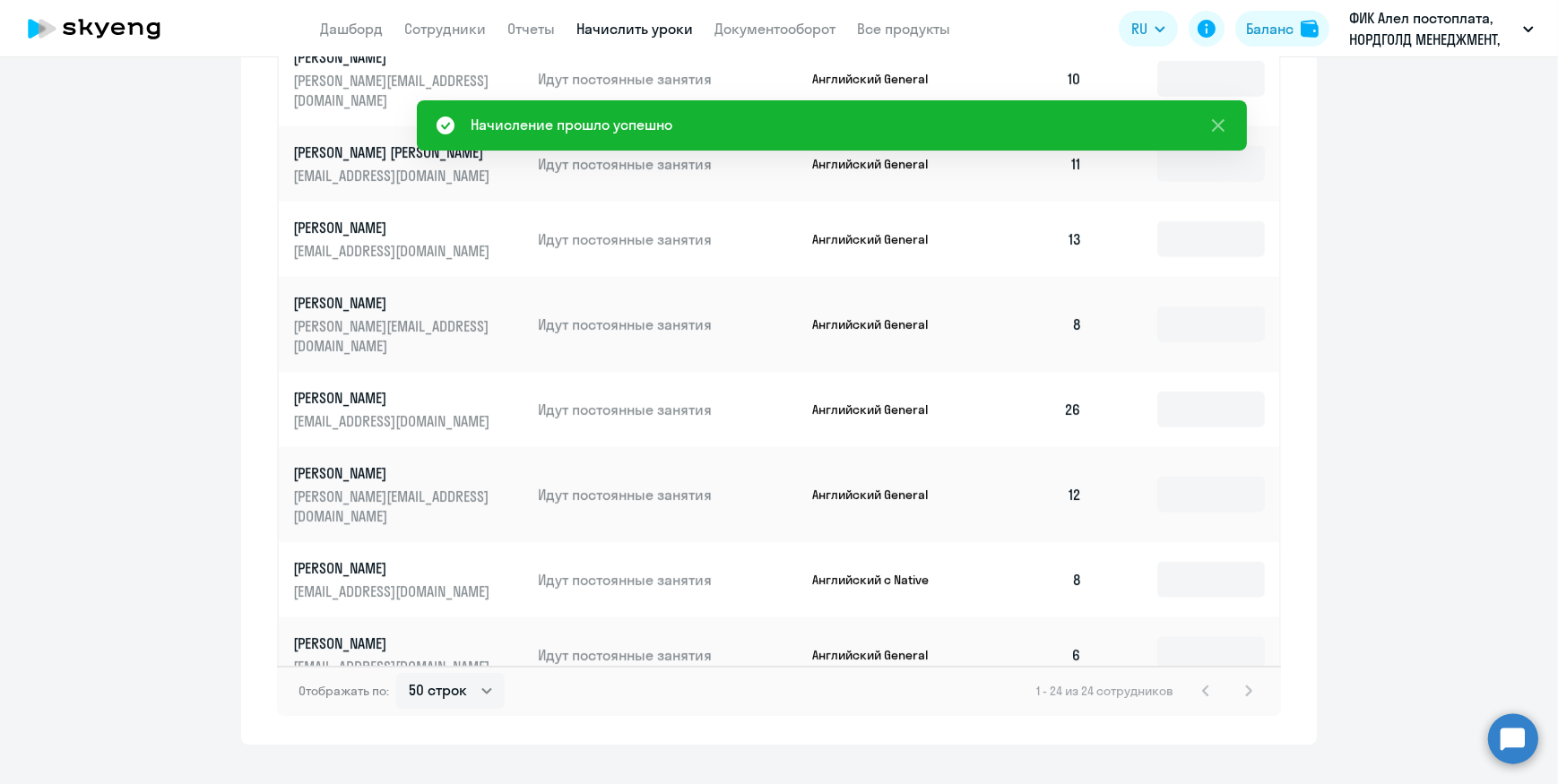
scroll to position [1081, 0]
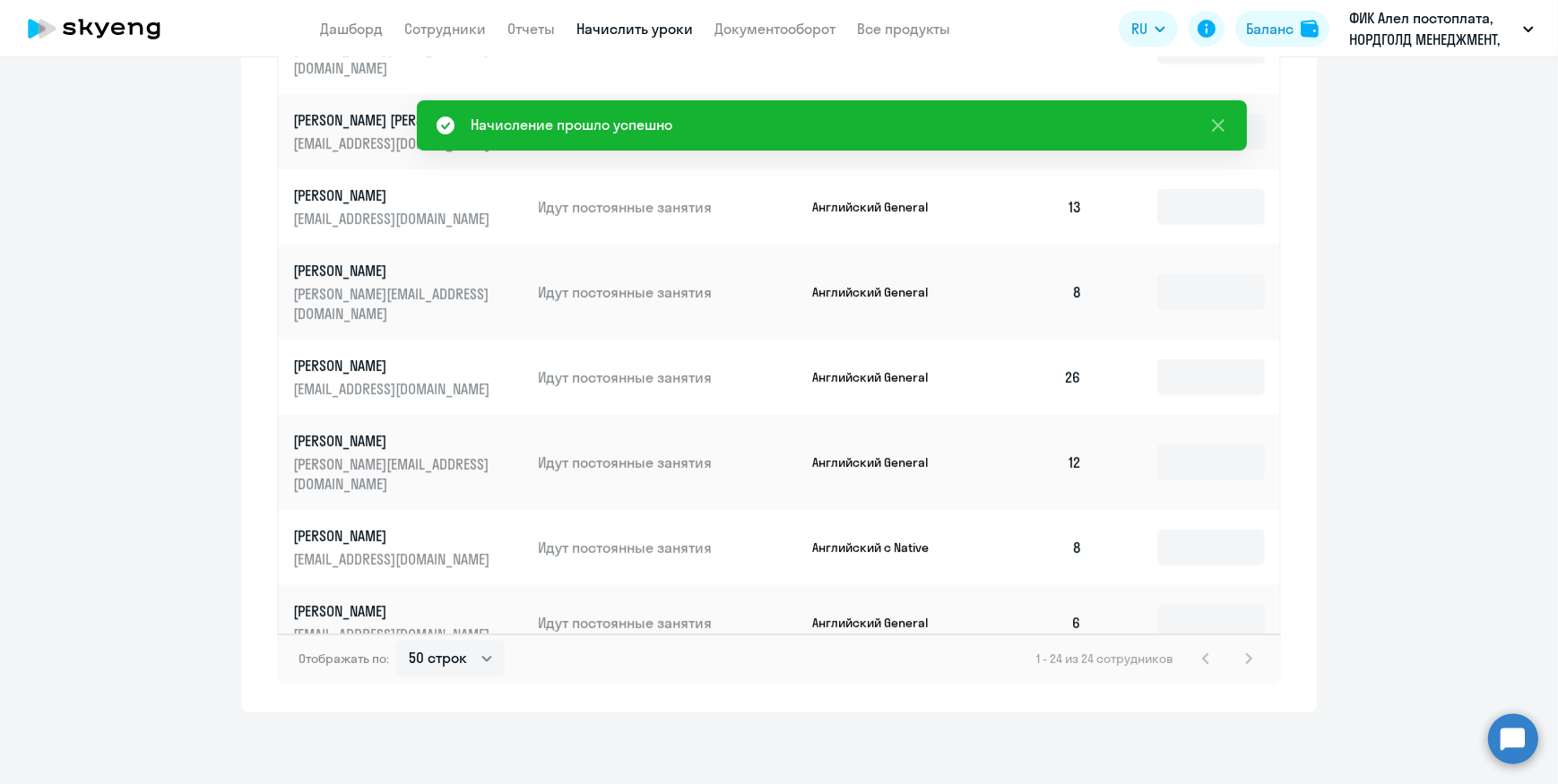
click at [1172, 775] on input at bounding box center [1211, 793] width 107 height 36
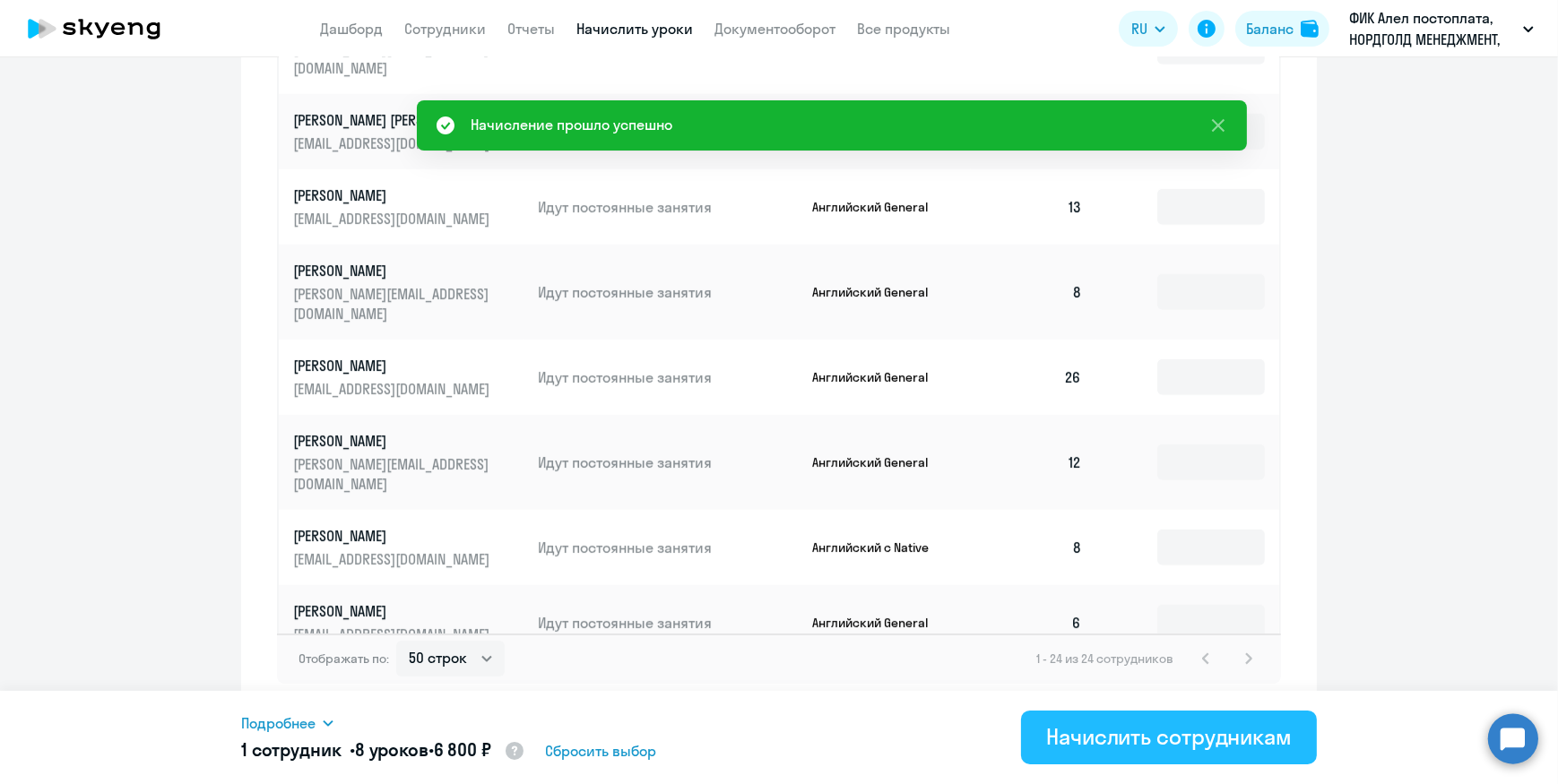
type input "8"
click at [1153, 743] on div "Начислить сотрудникам" at bounding box center [1169, 735] width 246 height 28
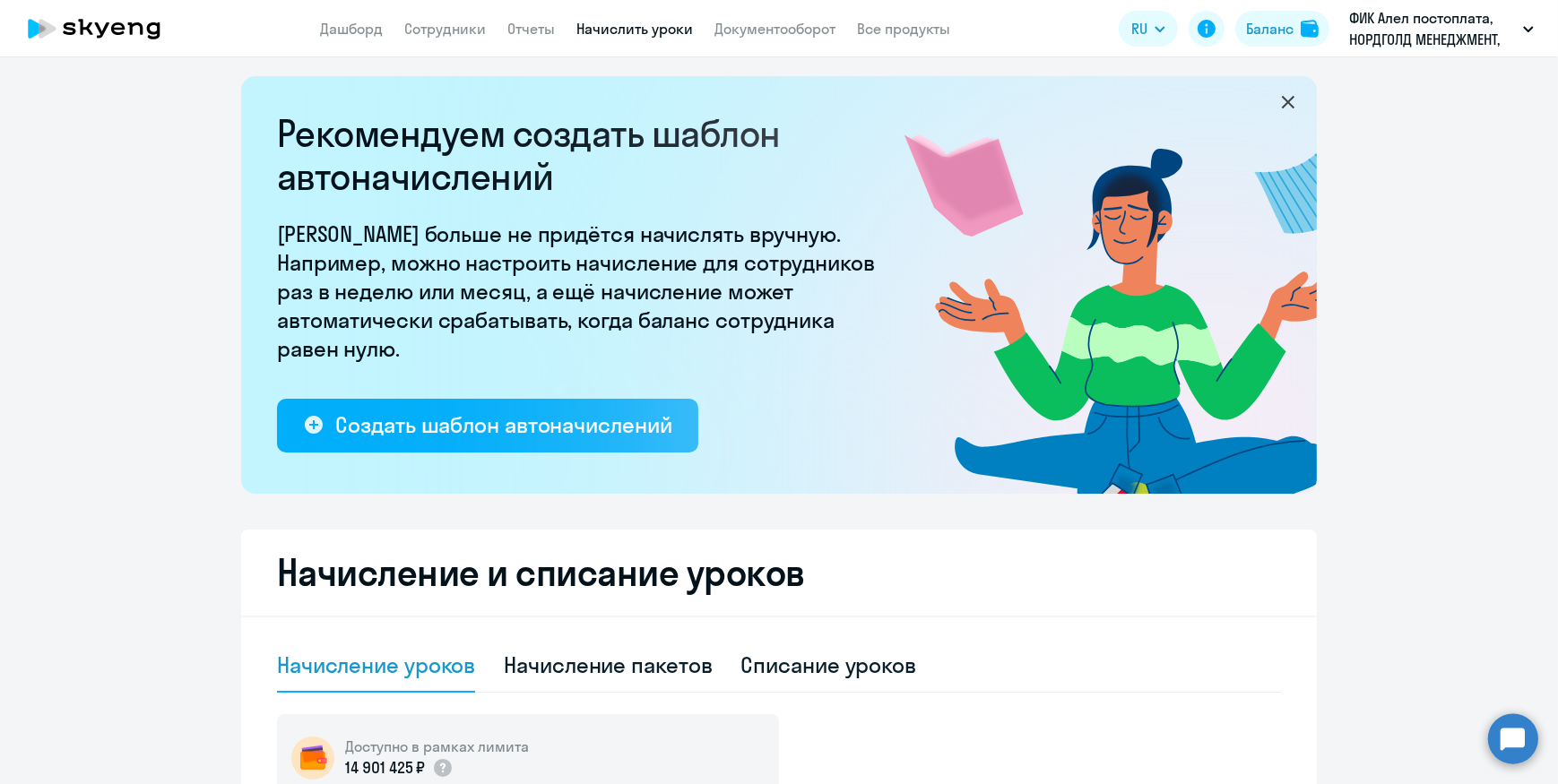
scroll to position [0, 0]
